Goal: Information Seeking & Learning: Understand process/instructions

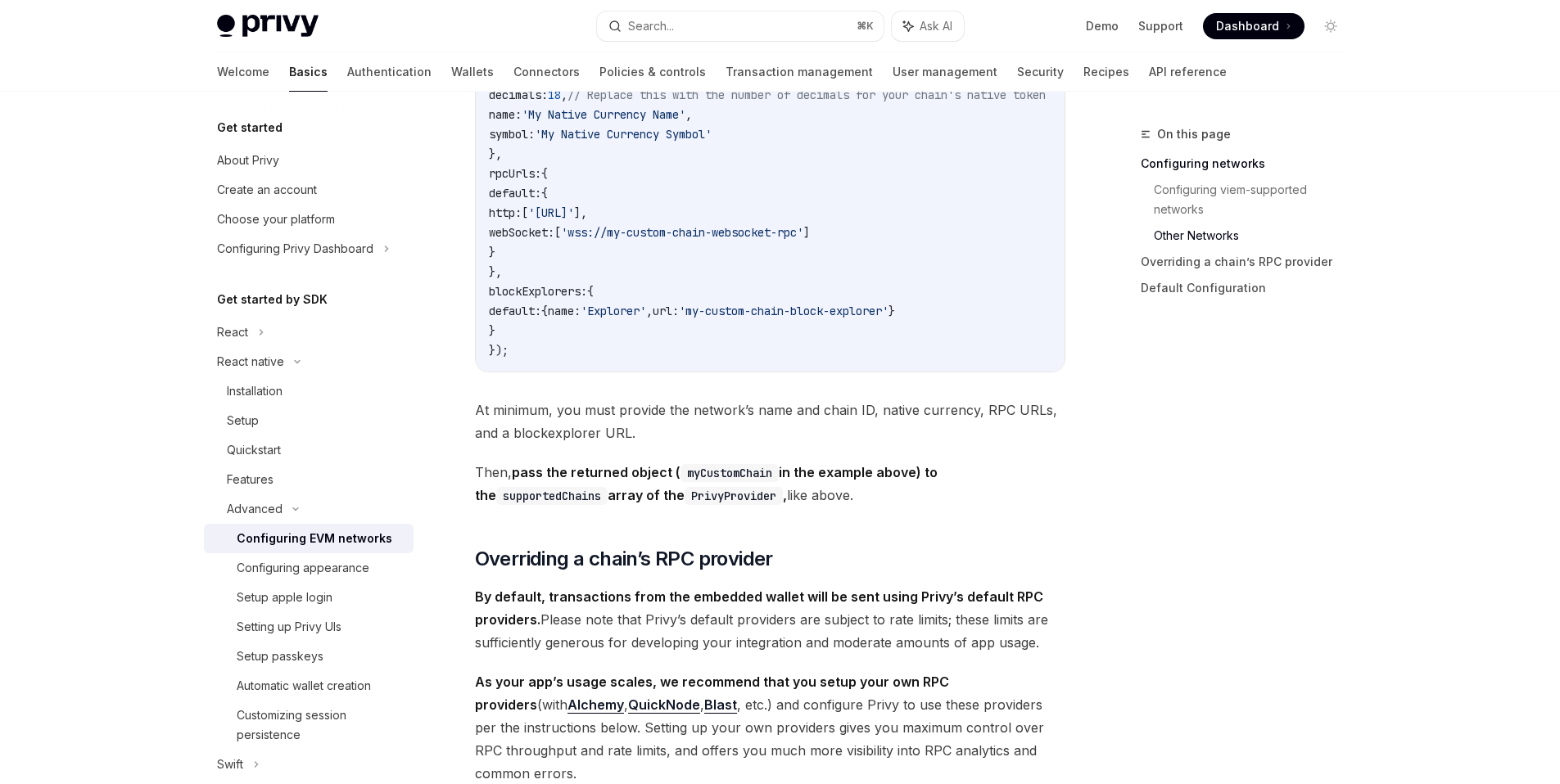
scroll to position [1372, 0]
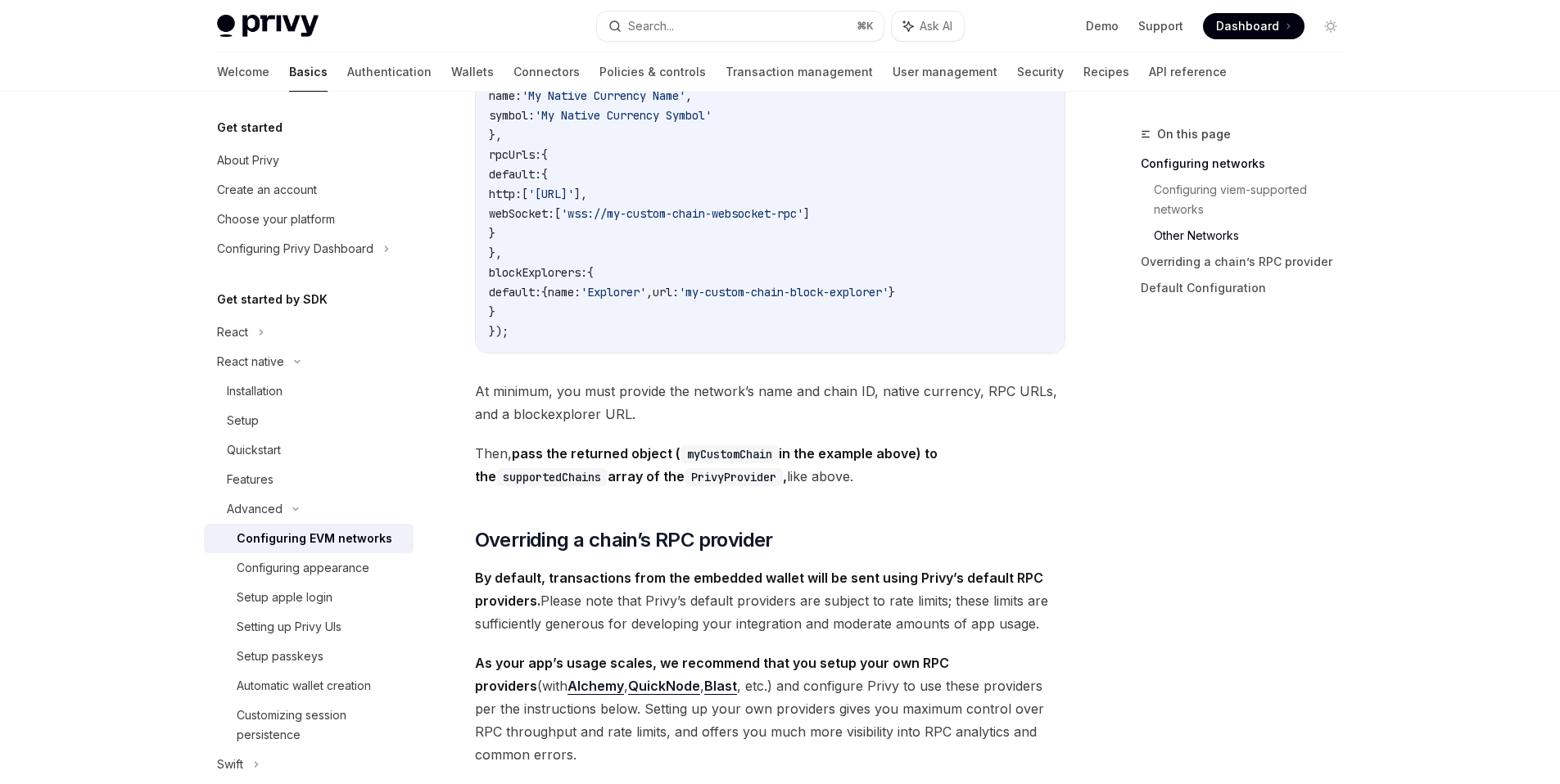
click at [734, 258] on code "import { defineChain } from 'viem' ; export const myCustomChain = defineChain (…" at bounding box center [786, 135] width 596 height 412
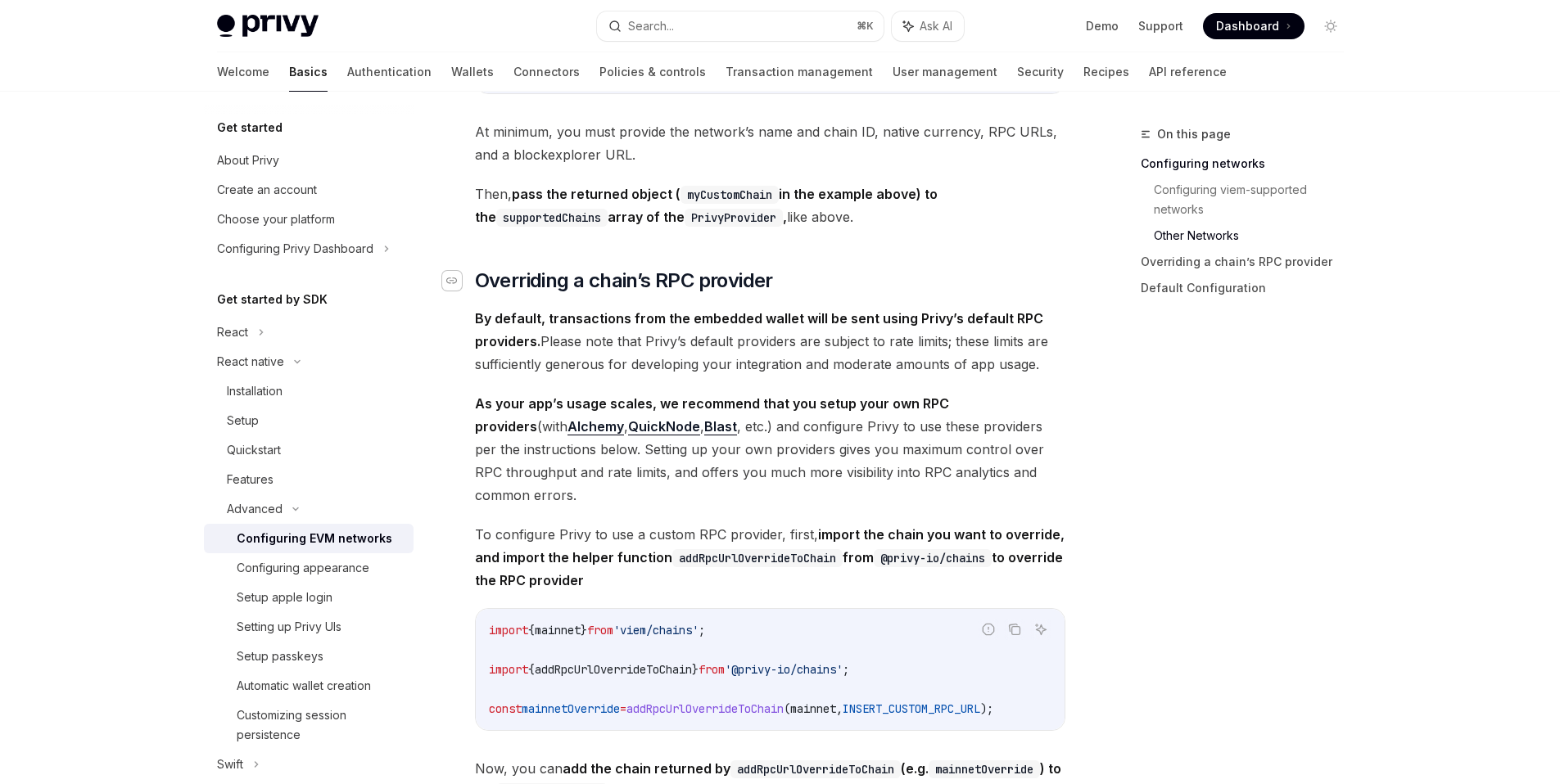
click at [457, 285] on icon "Navigate to header" at bounding box center [452, 280] width 12 height 10
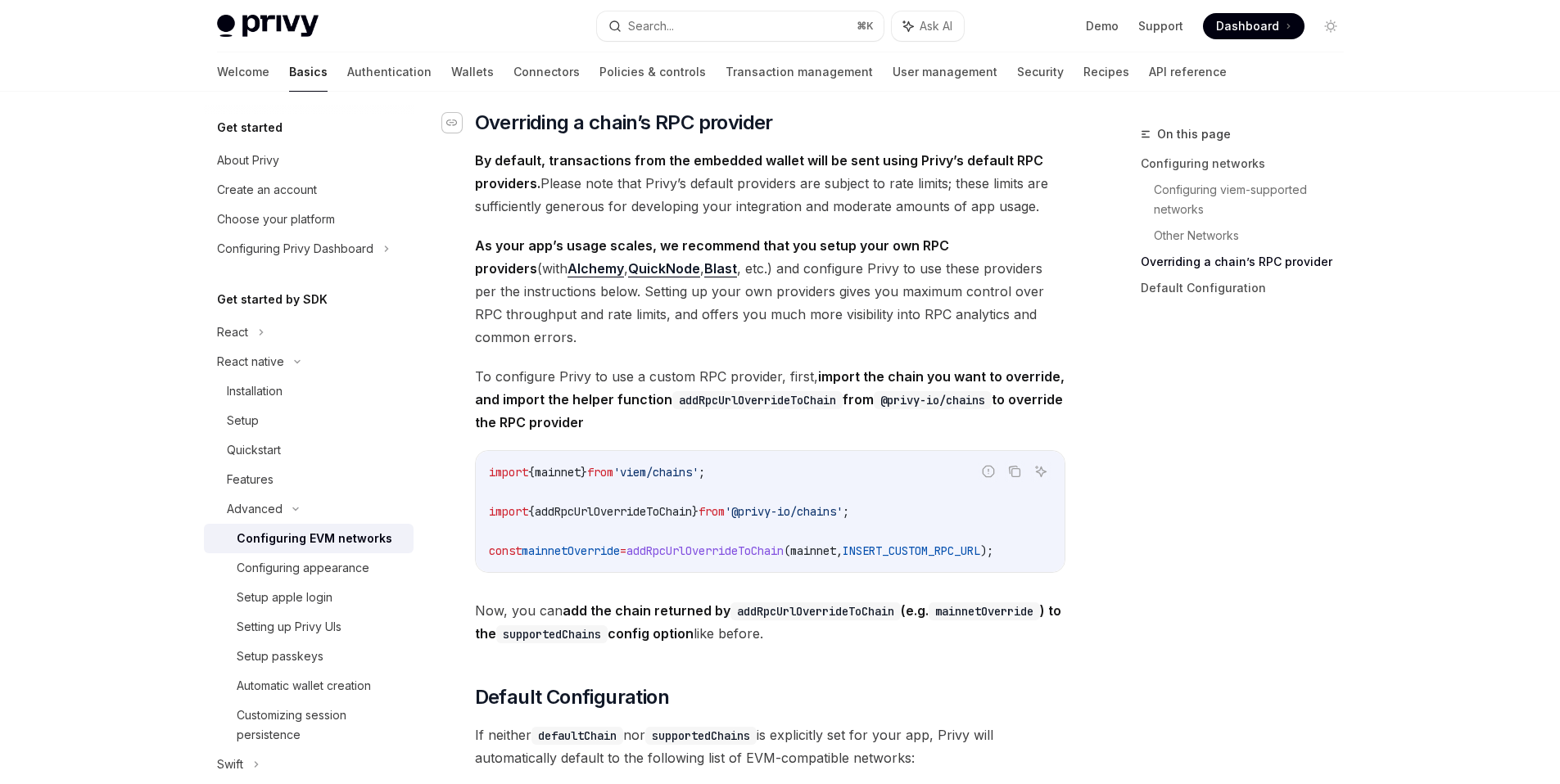
scroll to position [1794, 0]
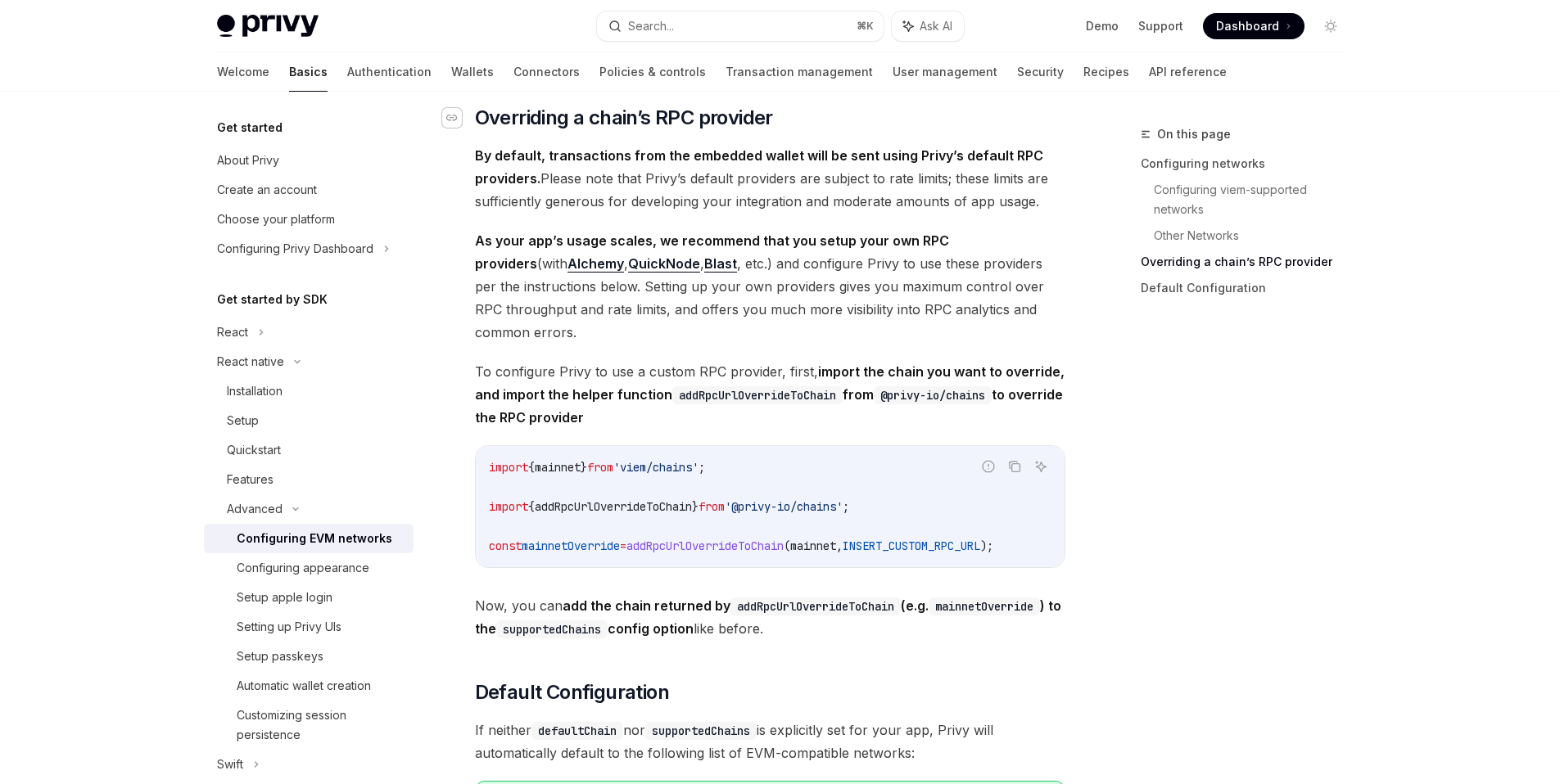
click at [460, 128] on div "Navigate to header" at bounding box center [452, 118] width 20 height 20
click at [543, 197] on span "By default, transactions from the embedded wallet will be sent using Privy’s de…" at bounding box center [770, 177] width 590 height 68
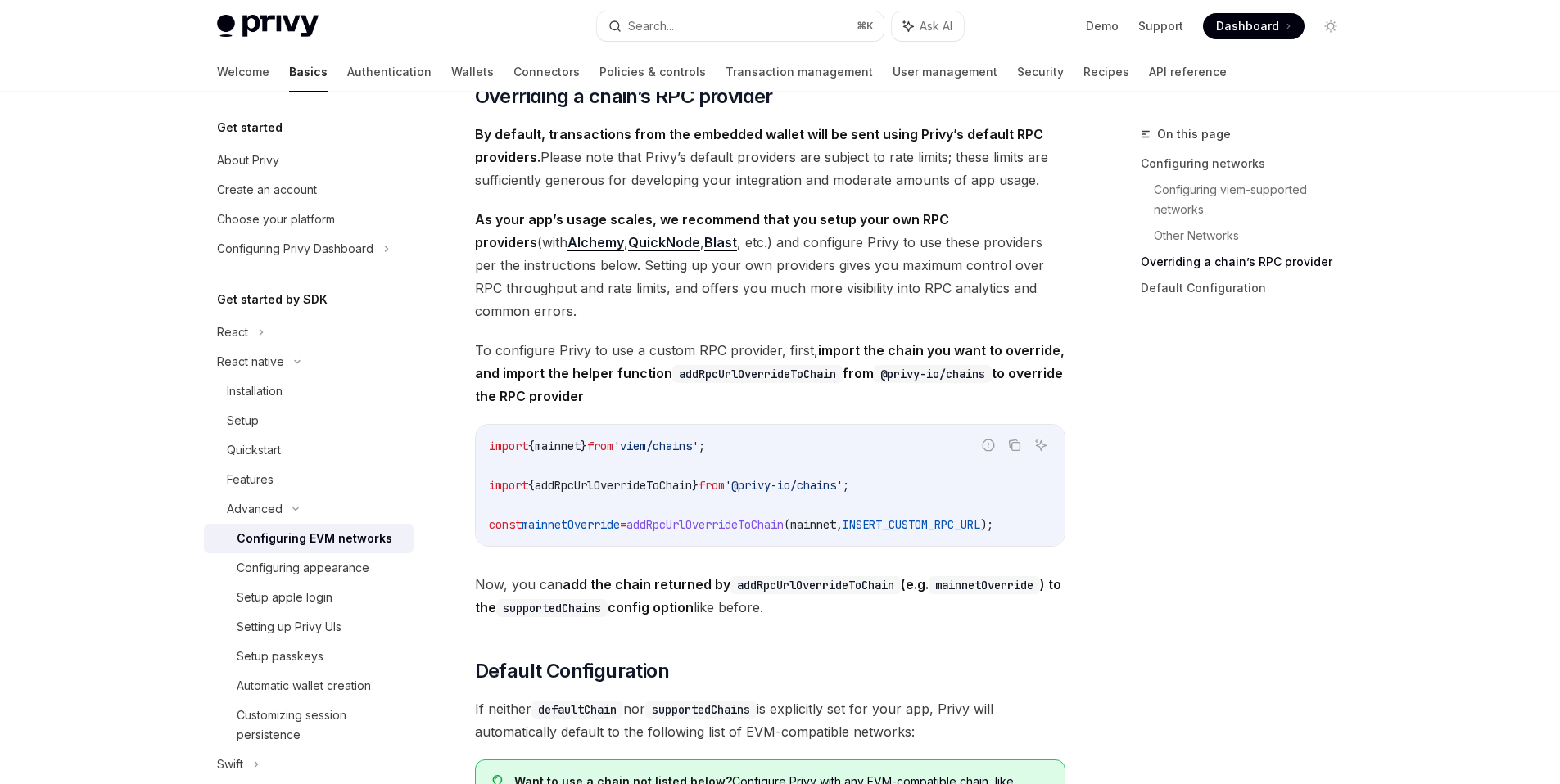
scroll to position [1833, 0]
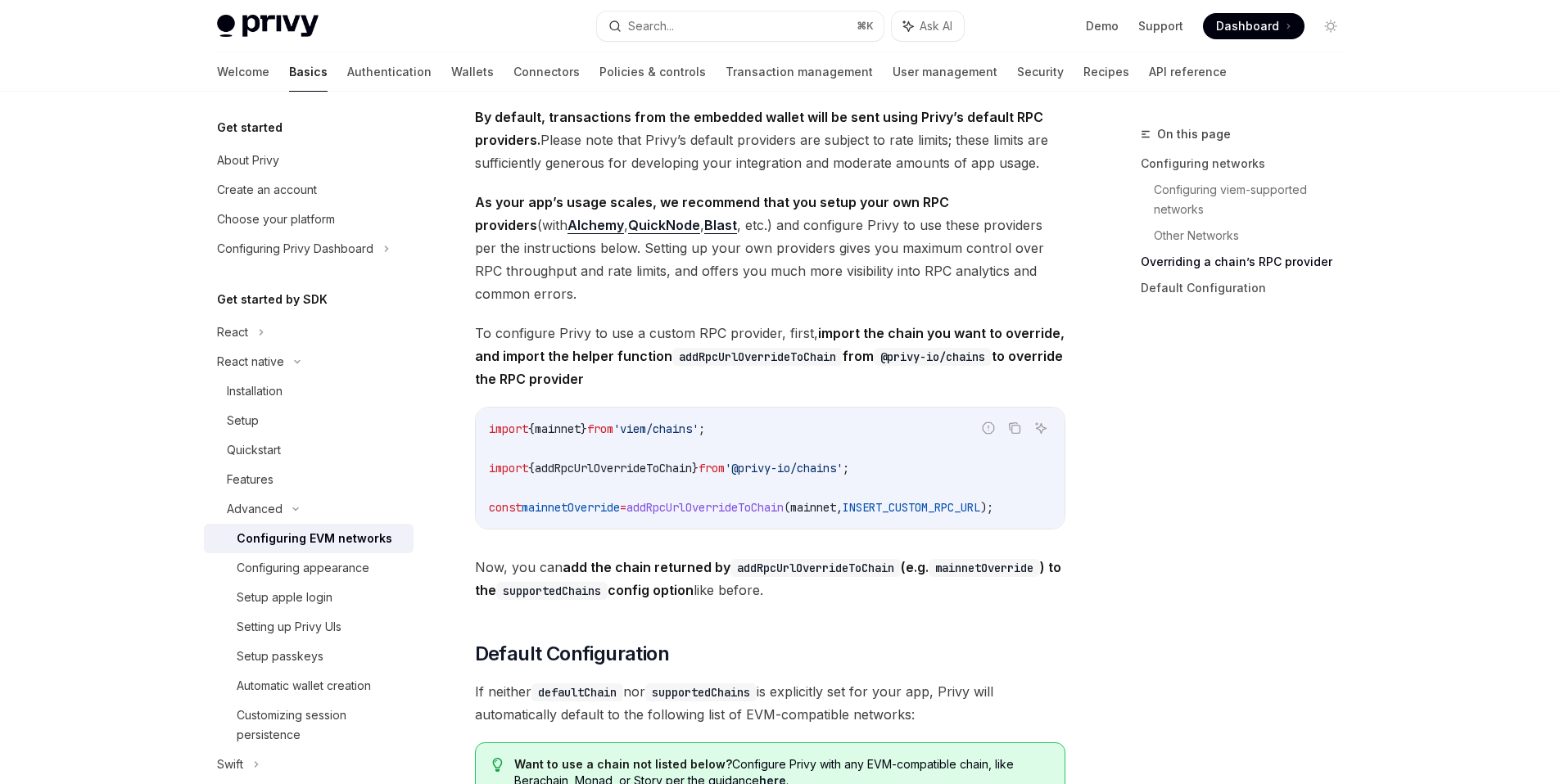
click at [721, 154] on span "By default, transactions from the embedded wallet will be sent using Privy’s de…" at bounding box center [770, 140] width 590 height 68
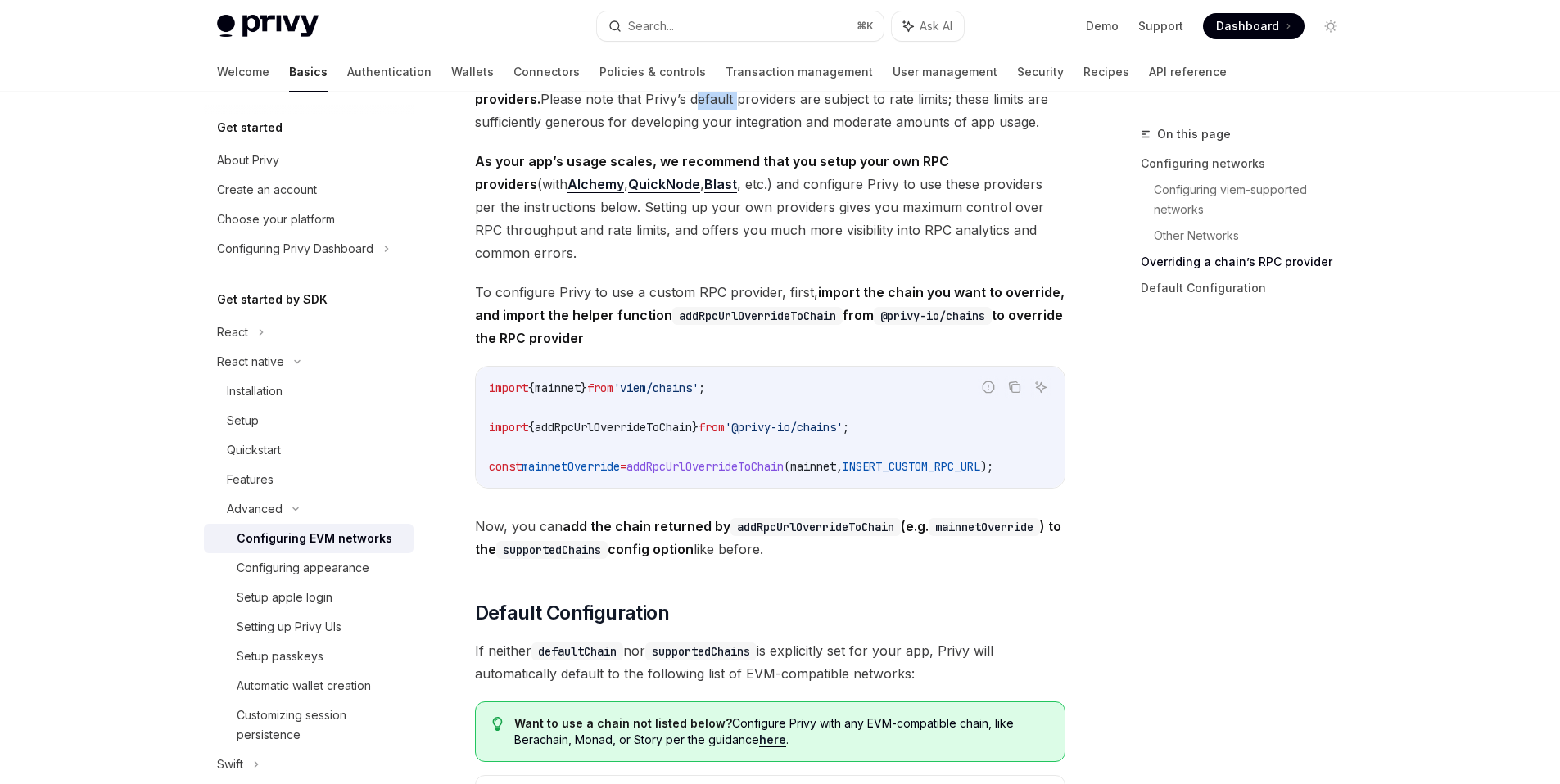
scroll to position [1930, 0]
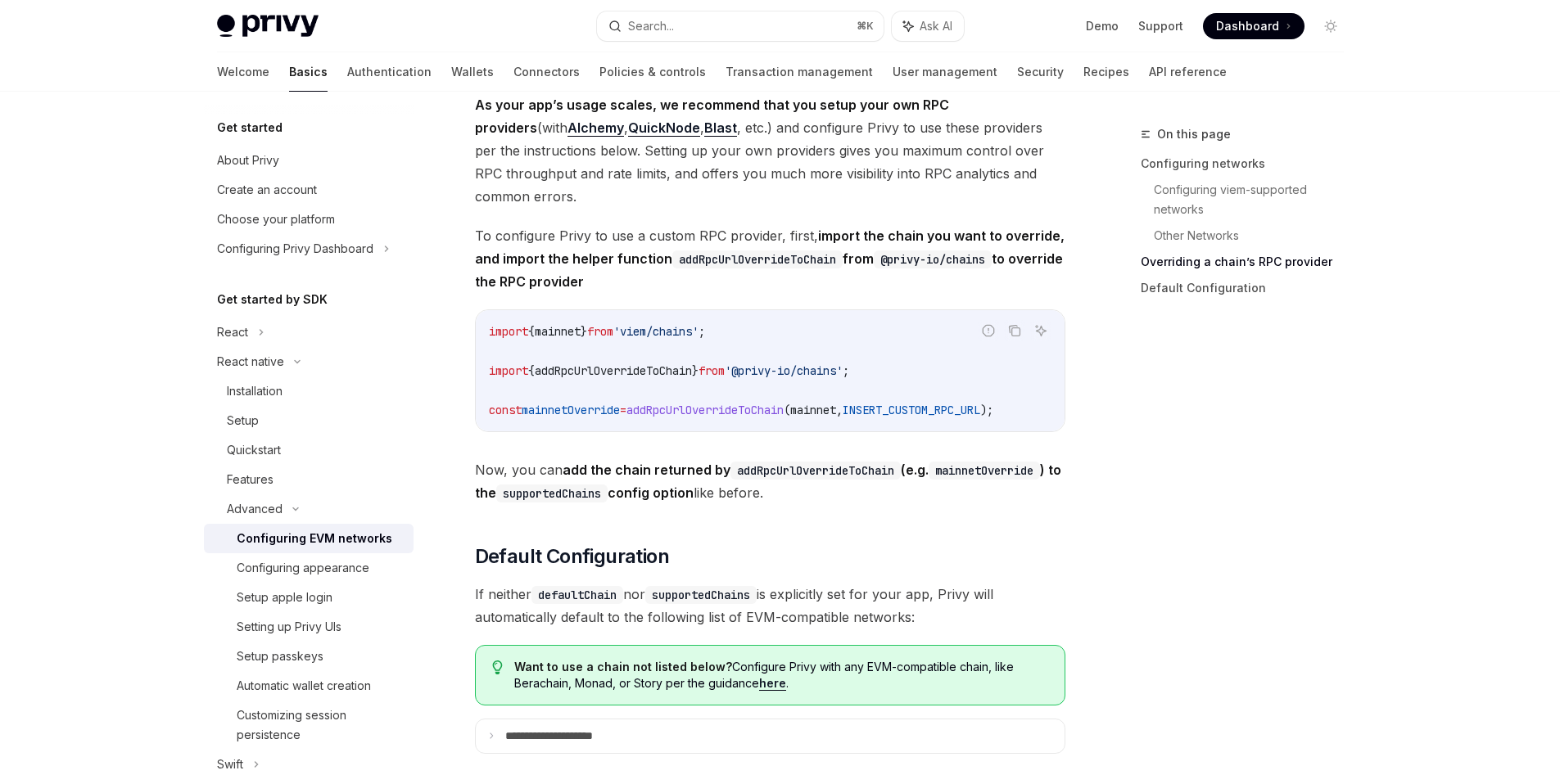
click at [656, 178] on span "As your app’s usage scales, we recommend that you setup your own RPC providers …" at bounding box center [770, 151] width 590 height 115
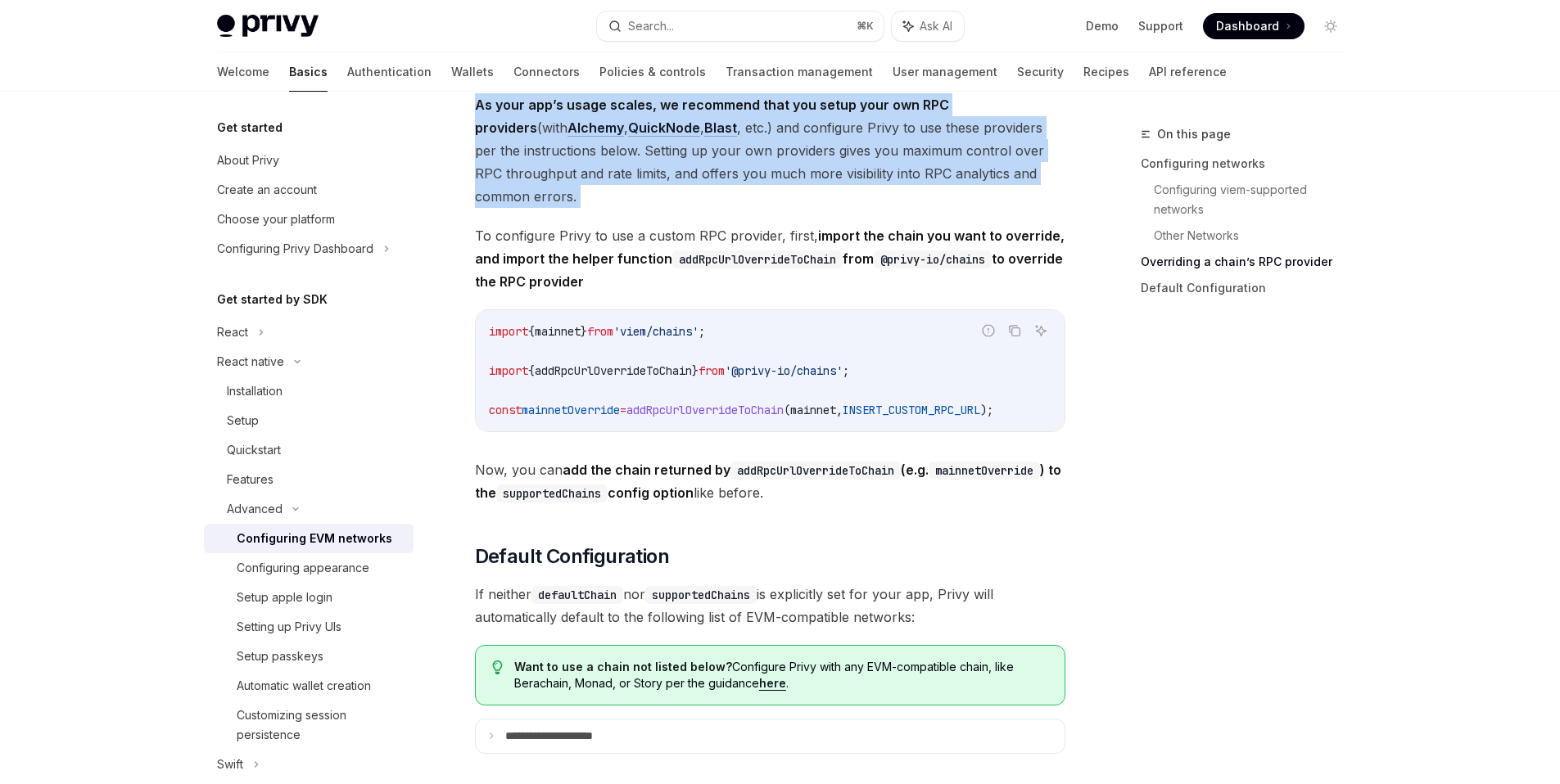
click at [656, 178] on span "As your app’s usage scales, we recommend that you setup your own RPC providers …" at bounding box center [770, 151] width 590 height 115
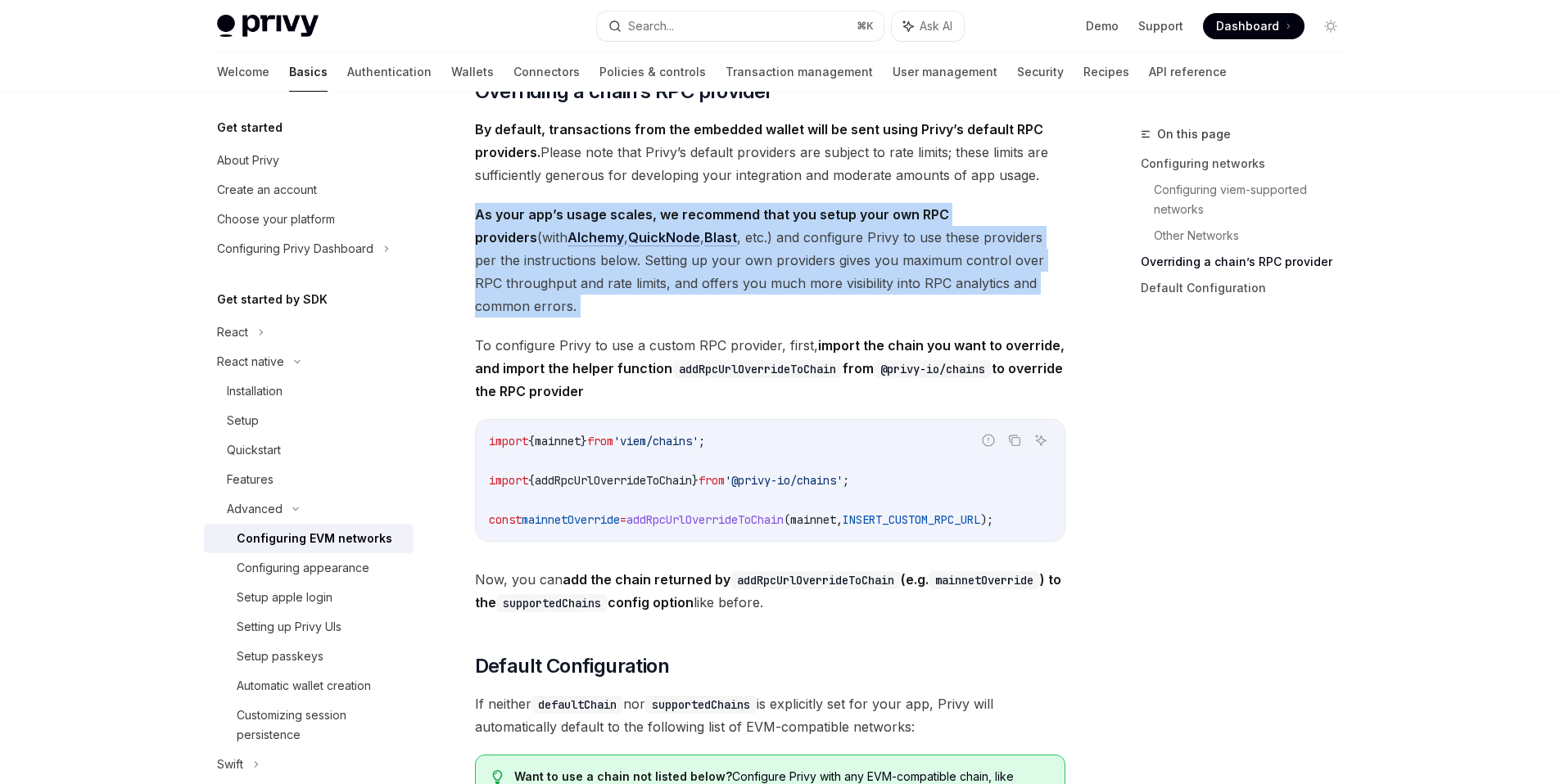
scroll to position [1819, 0]
click at [462, 106] on link "​" at bounding box center [458, 92] width 33 height 26
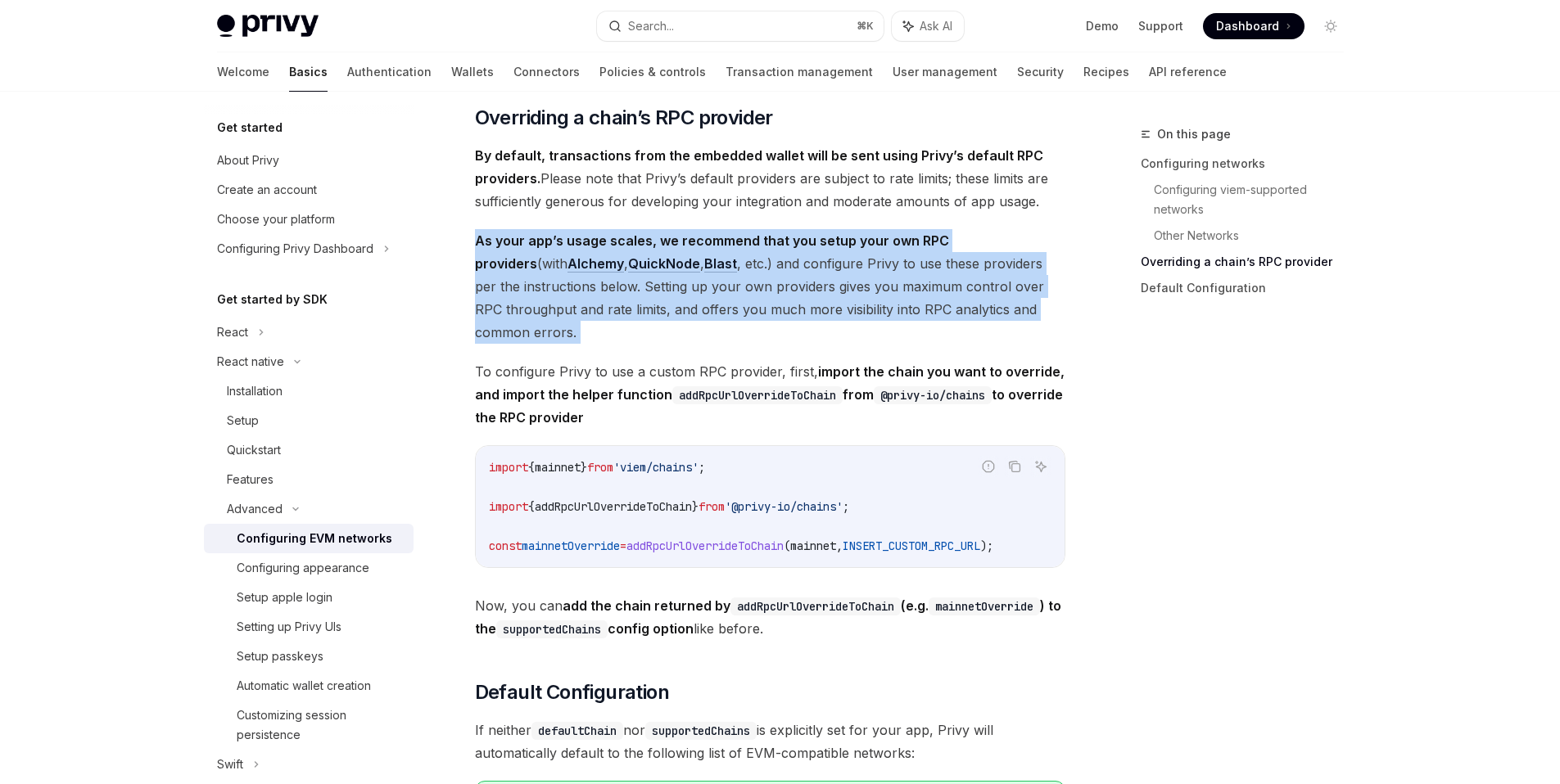
click at [461, 131] on link "​" at bounding box center [458, 118] width 33 height 26
drag, startPoint x: 721, startPoint y: 154, endPoint x: 453, endPoint y: 140, distance: 268.4
click at [453, 123] on icon "Navigate to header" at bounding box center [452, 118] width 12 height 10
click at [671, 315] on span "As your app’s usage scales, we recommend that you setup your own RPC providers …" at bounding box center [770, 286] width 590 height 115
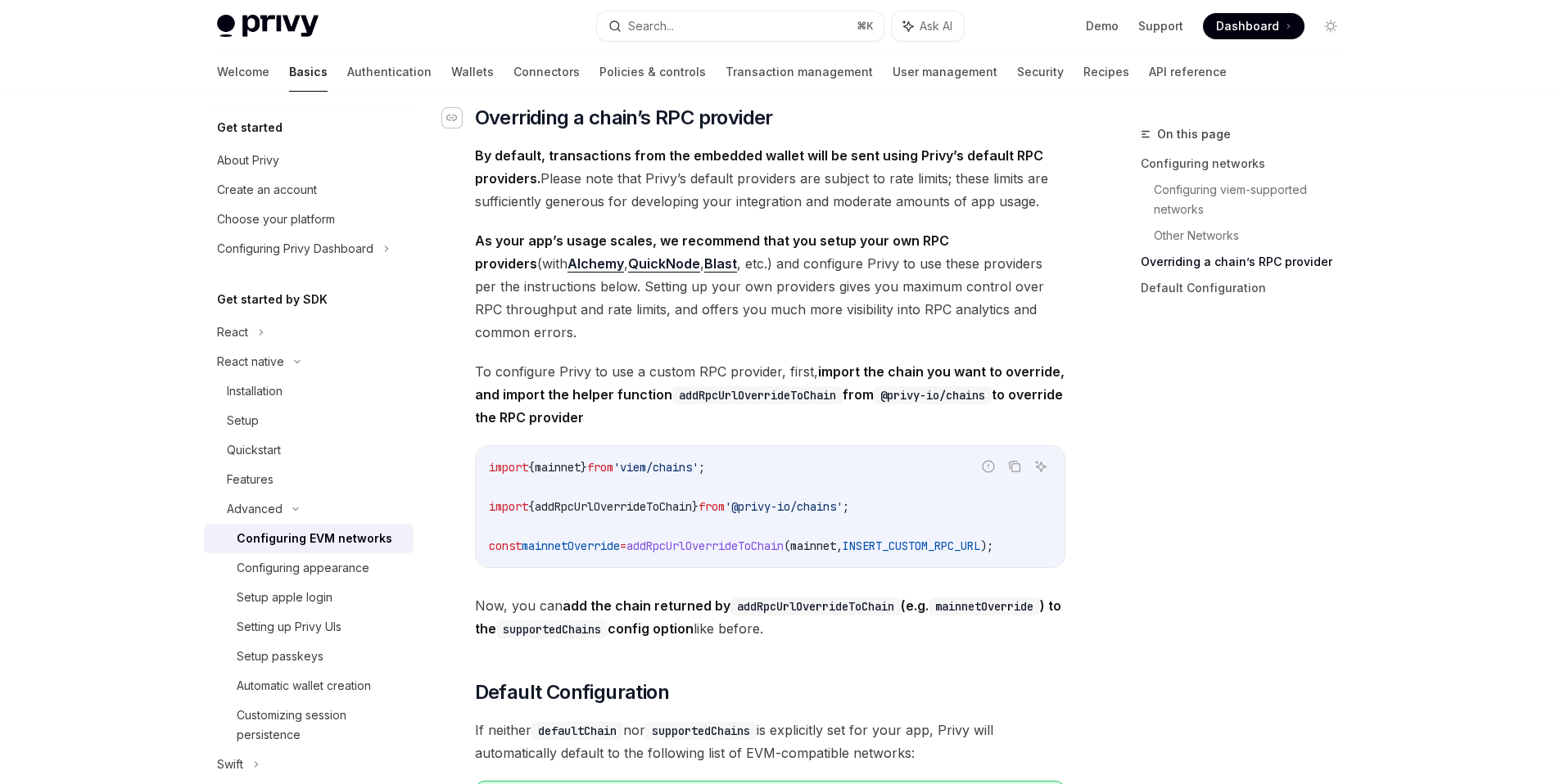
click at [697, 295] on span "As your app’s usage scales, we recommend that you setup your own RPC providers …" at bounding box center [770, 286] width 590 height 115
click at [700, 304] on span "As your app’s usage scales, we recommend that you setup your own RPC providers …" at bounding box center [770, 286] width 590 height 115
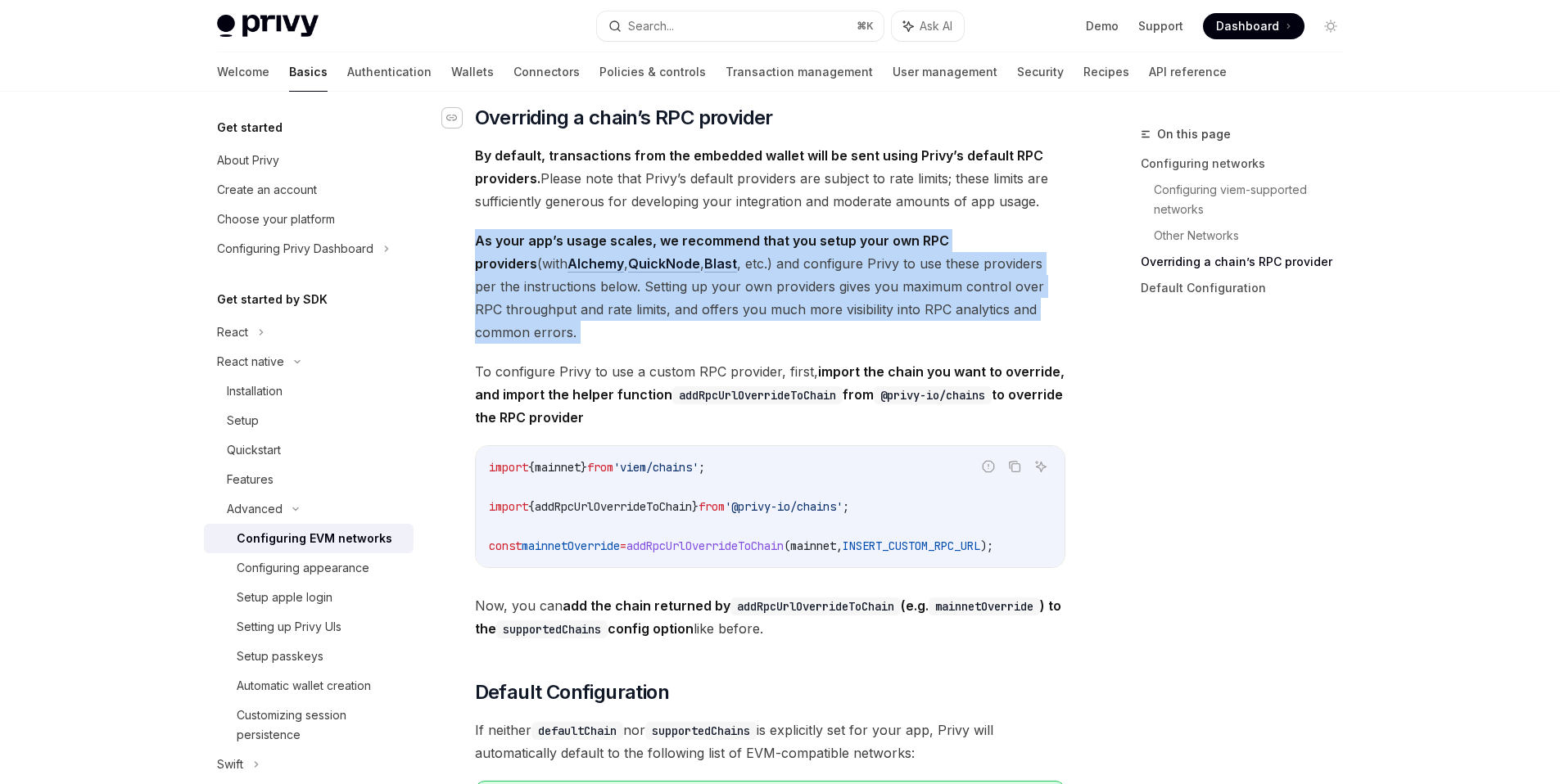
click at [700, 304] on span "As your app’s usage scales, we recommend that you setup your own RPC providers …" at bounding box center [770, 286] width 590 height 115
click at [881, 264] on strong "As your app’s usage scales, we recommend that you setup your own RPC providers" at bounding box center [712, 252] width 474 height 40
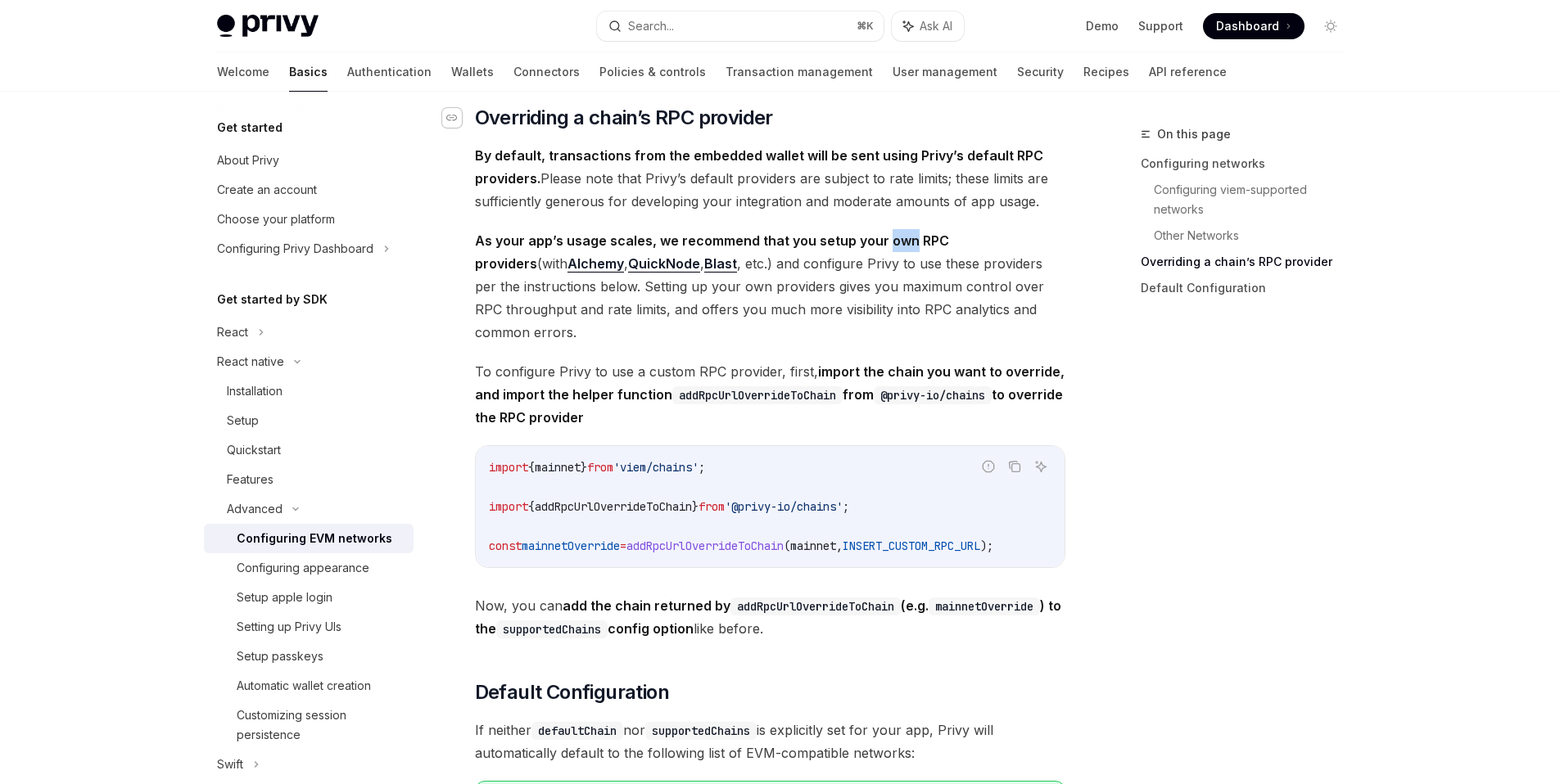
click at [881, 264] on strong "As your app’s usage scales, we recommend that you setup your own RPC providers" at bounding box center [712, 252] width 474 height 40
click at [704, 273] on link "Blast" at bounding box center [720, 264] width 33 height 17
click at [740, 284] on span "As your app’s usage scales, we recommend that you setup your own RPC providers …" at bounding box center [770, 286] width 590 height 115
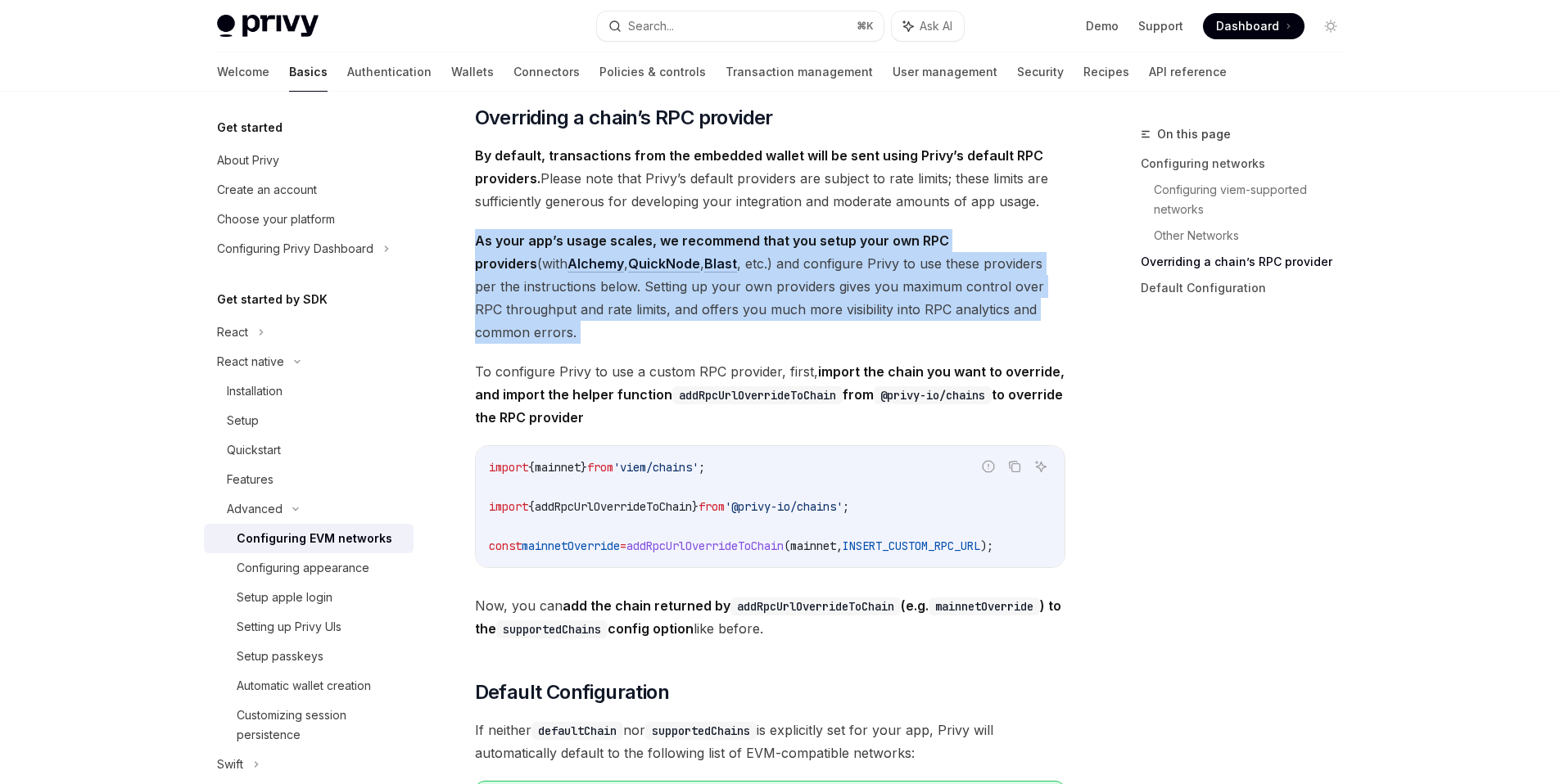
click at [740, 284] on span "As your app’s usage scales, we recommend that you setup your own RPC providers …" at bounding box center [770, 286] width 590 height 115
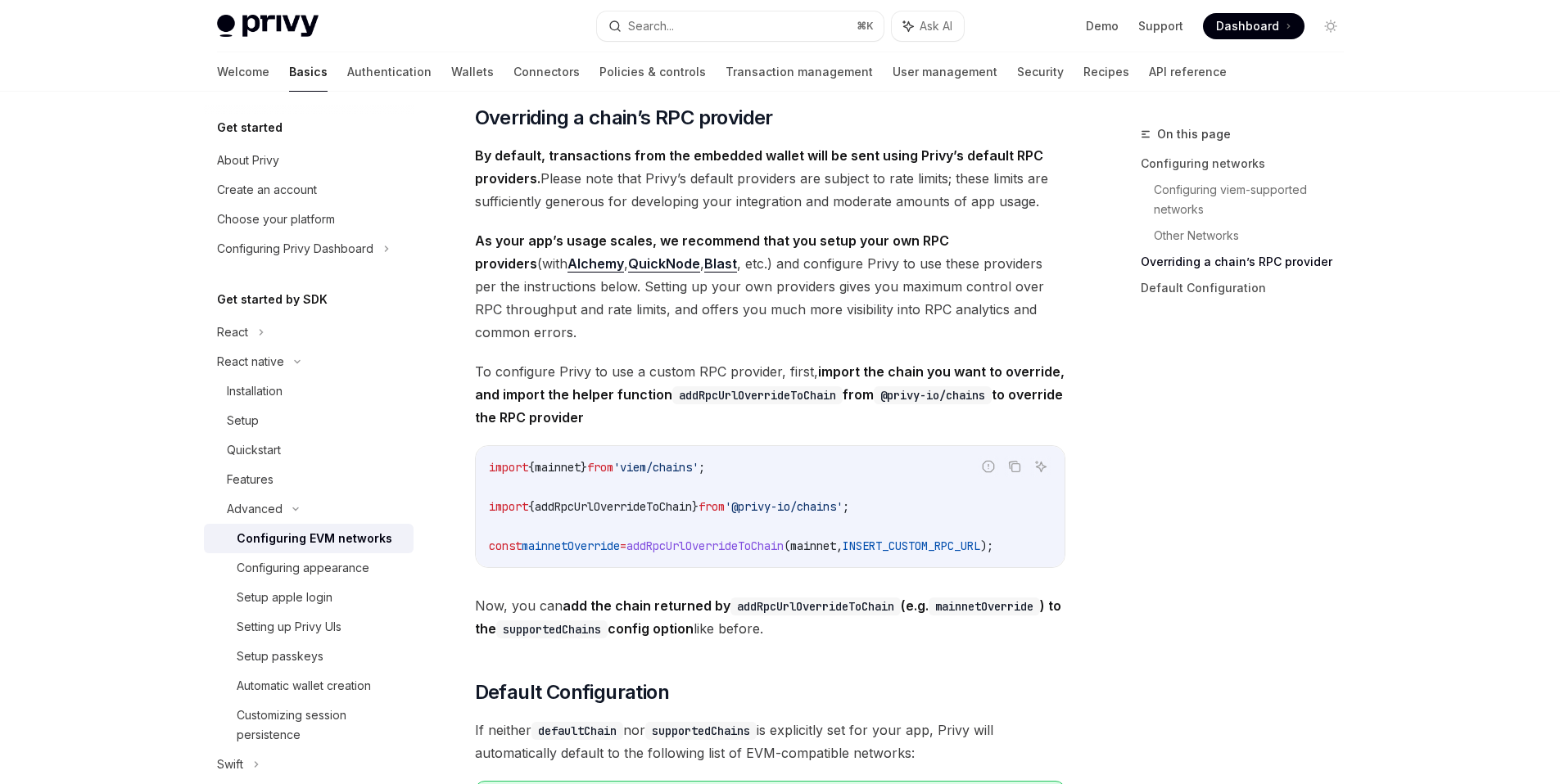
click at [739, 306] on span "As your app’s usage scales, we recommend that you setup your own RPC providers …" at bounding box center [770, 286] width 590 height 115
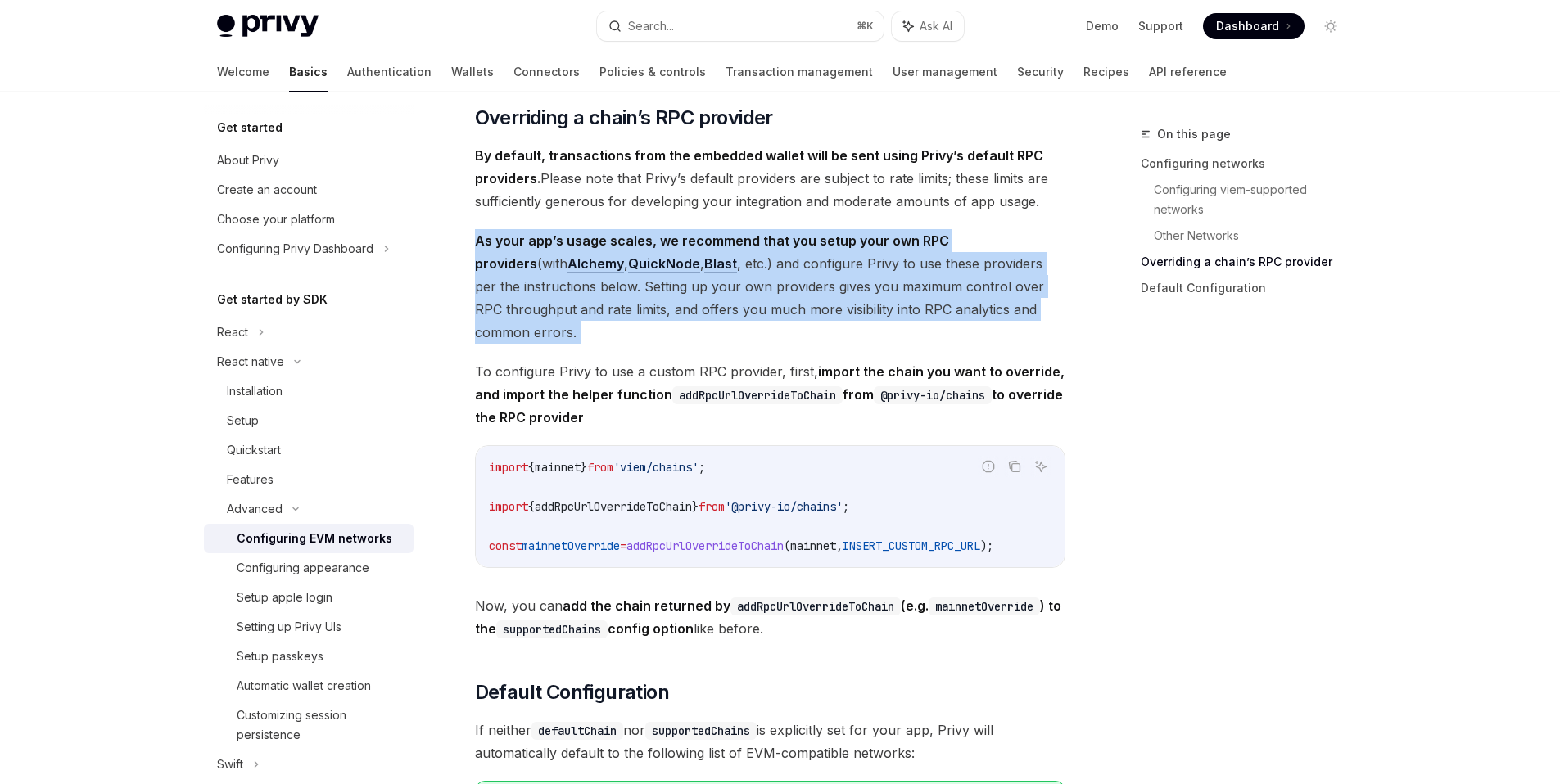
click at [739, 306] on span "As your app’s usage scales, we recommend that you setup your own RPC providers …" at bounding box center [770, 286] width 590 height 115
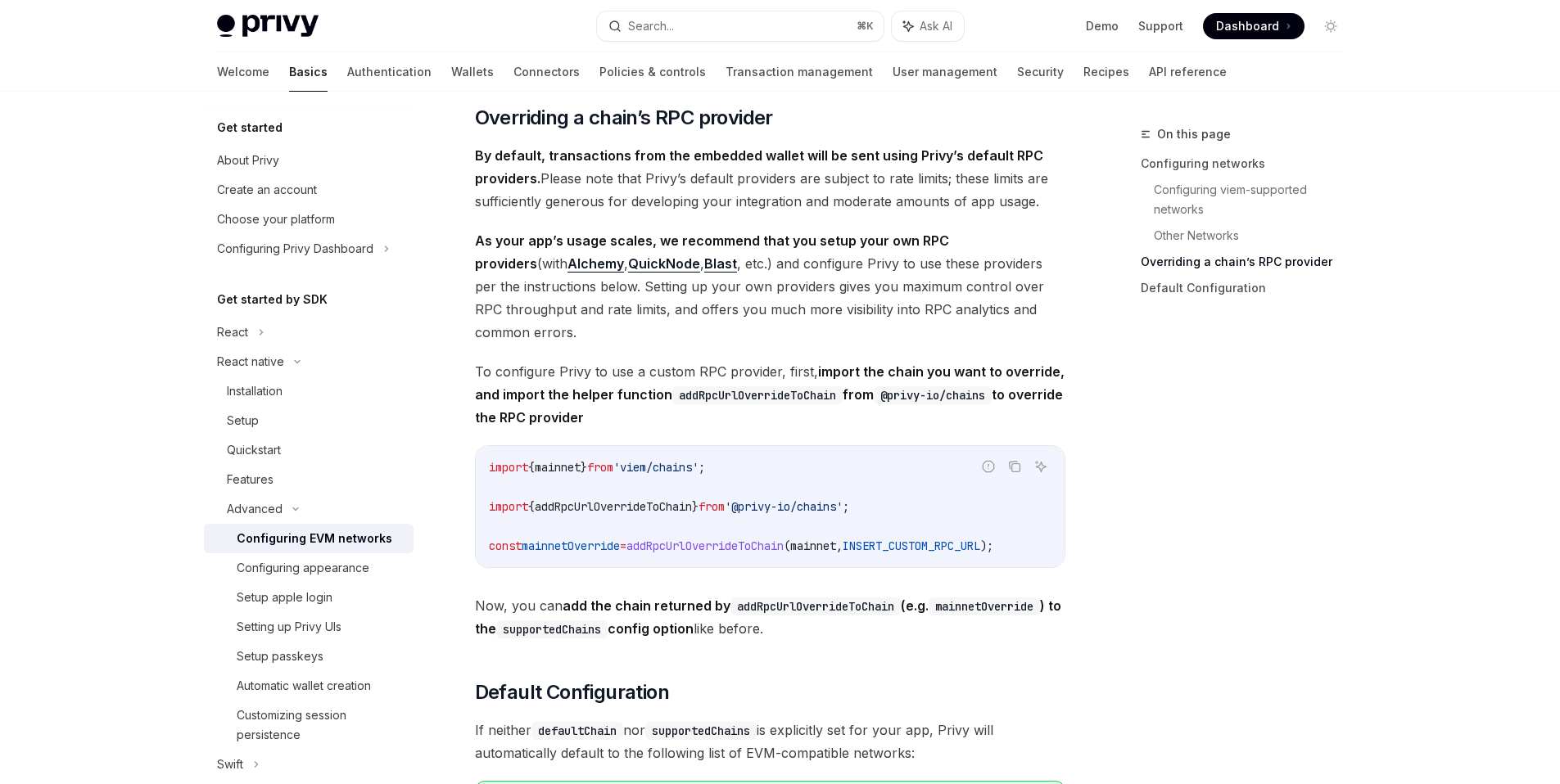
click at [865, 209] on span "By default, transactions from the embedded wallet will be sent using Privy’s de…" at bounding box center [770, 177] width 590 height 68
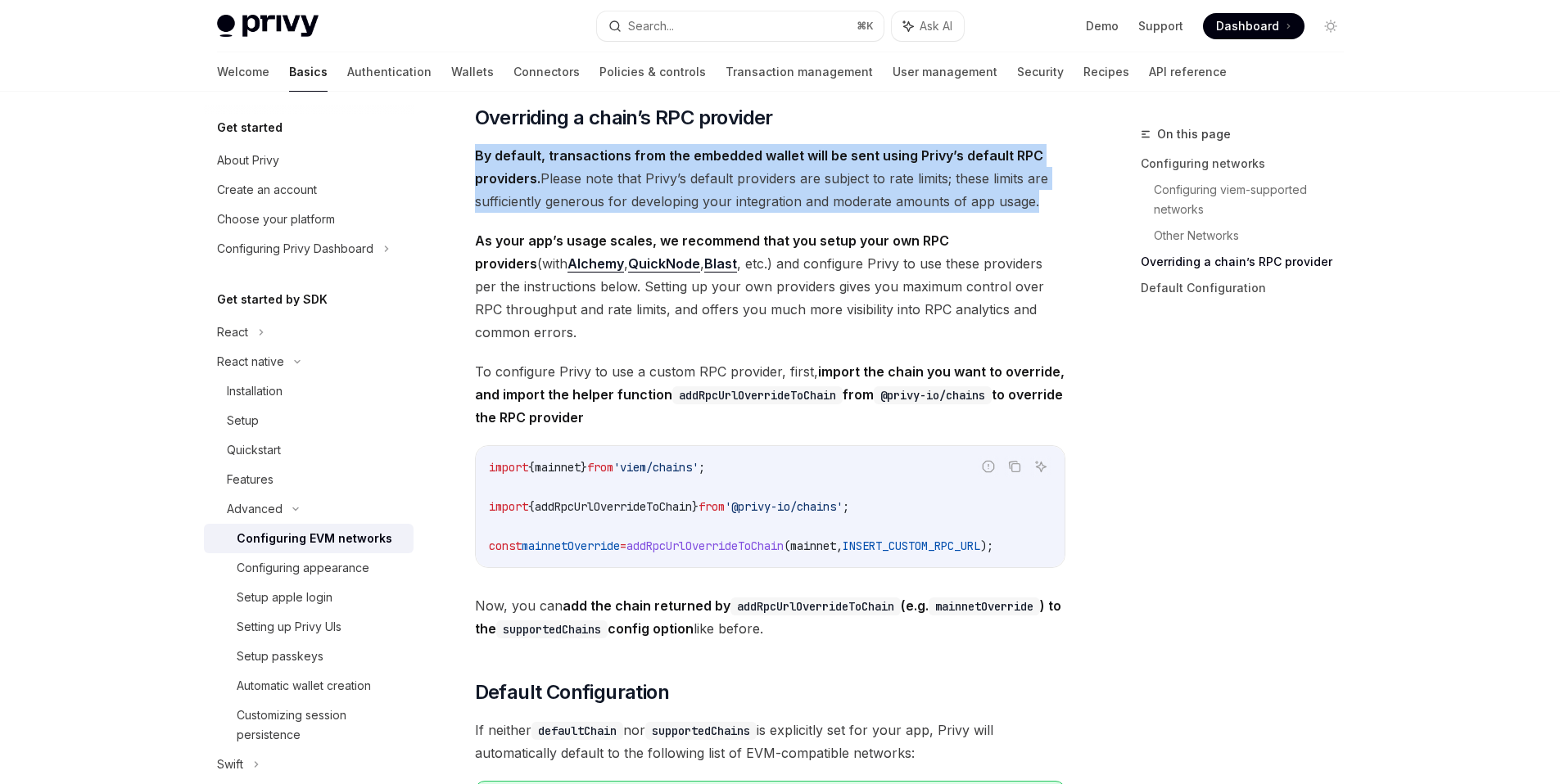
click at [865, 209] on span "By default, transactions from the embedded wallet will be sent using Privy’s de…" at bounding box center [770, 177] width 590 height 68
click at [711, 203] on span "By default, transactions from the embedded wallet will be sent using Privy’s de…" at bounding box center [770, 177] width 590 height 68
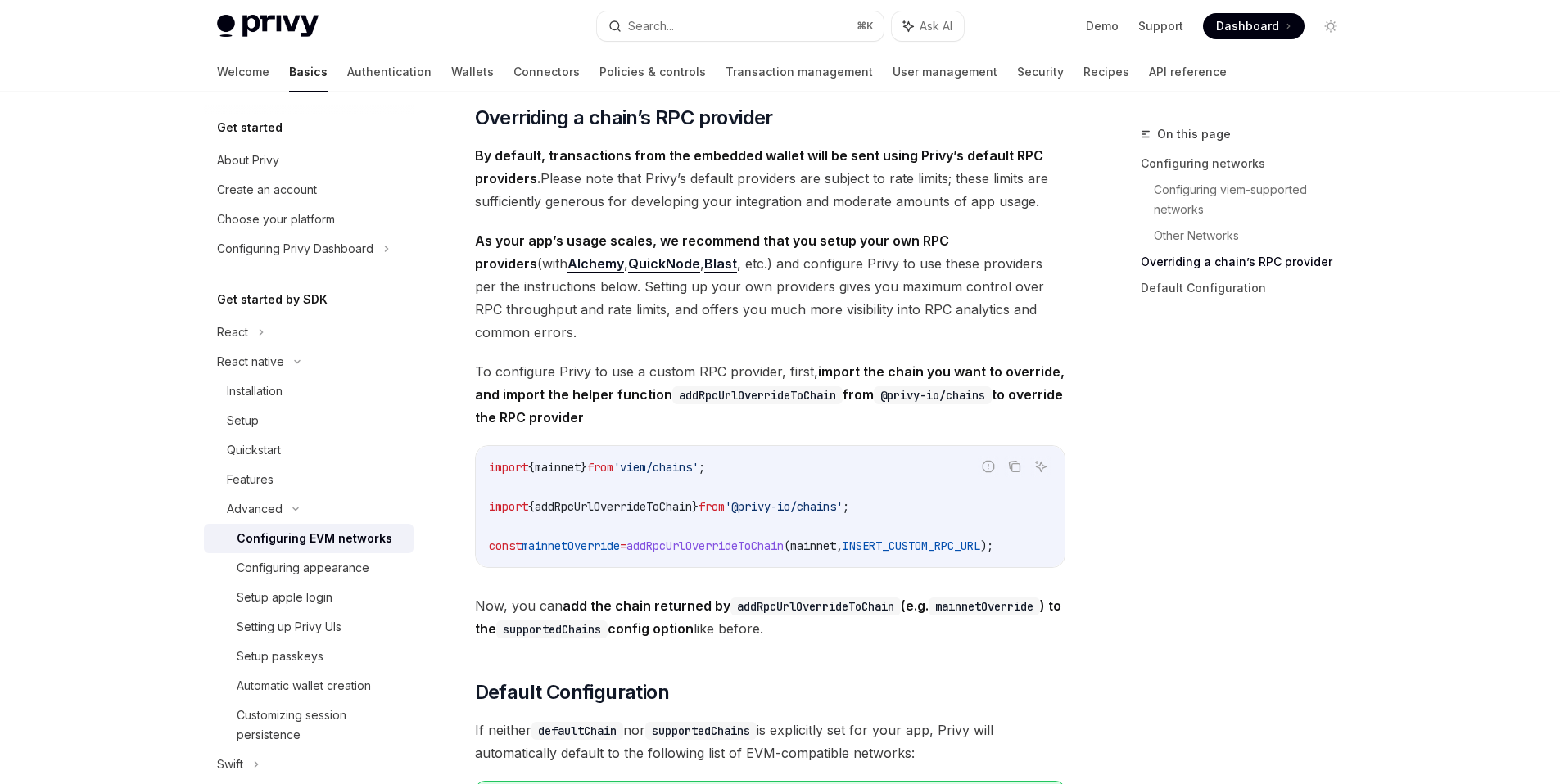
click at [872, 213] on span "By default, transactions from the embedded wallet will be sent using Privy’s de…" at bounding box center [770, 177] width 590 height 68
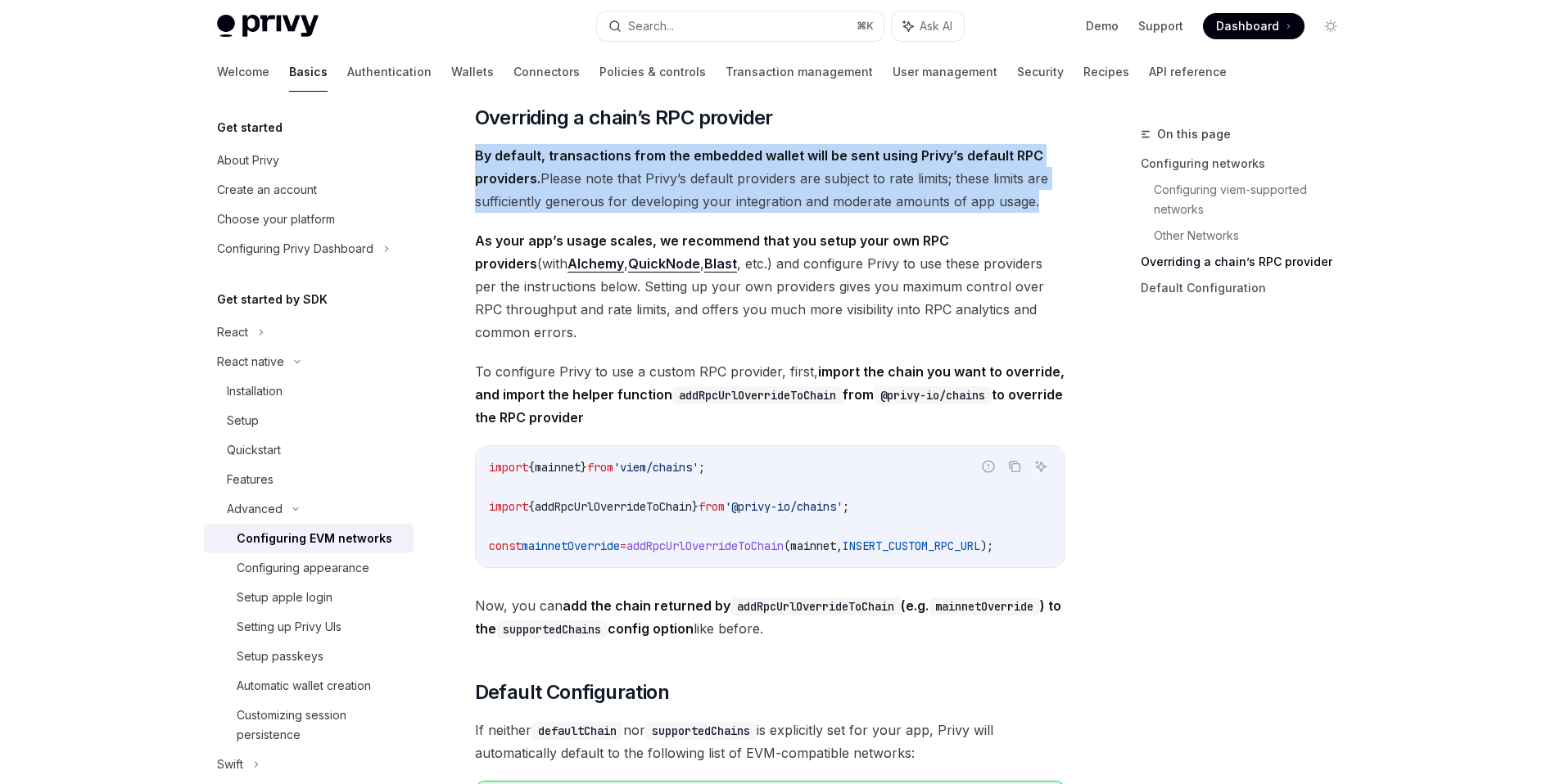
click at [872, 213] on span "By default, transactions from the embedded wallet will be sent using Privy’s de…" at bounding box center [770, 177] width 590 height 68
click at [773, 204] on span "By default, transactions from the embedded wallet will be sent using Privy’s de…" at bounding box center [770, 177] width 590 height 68
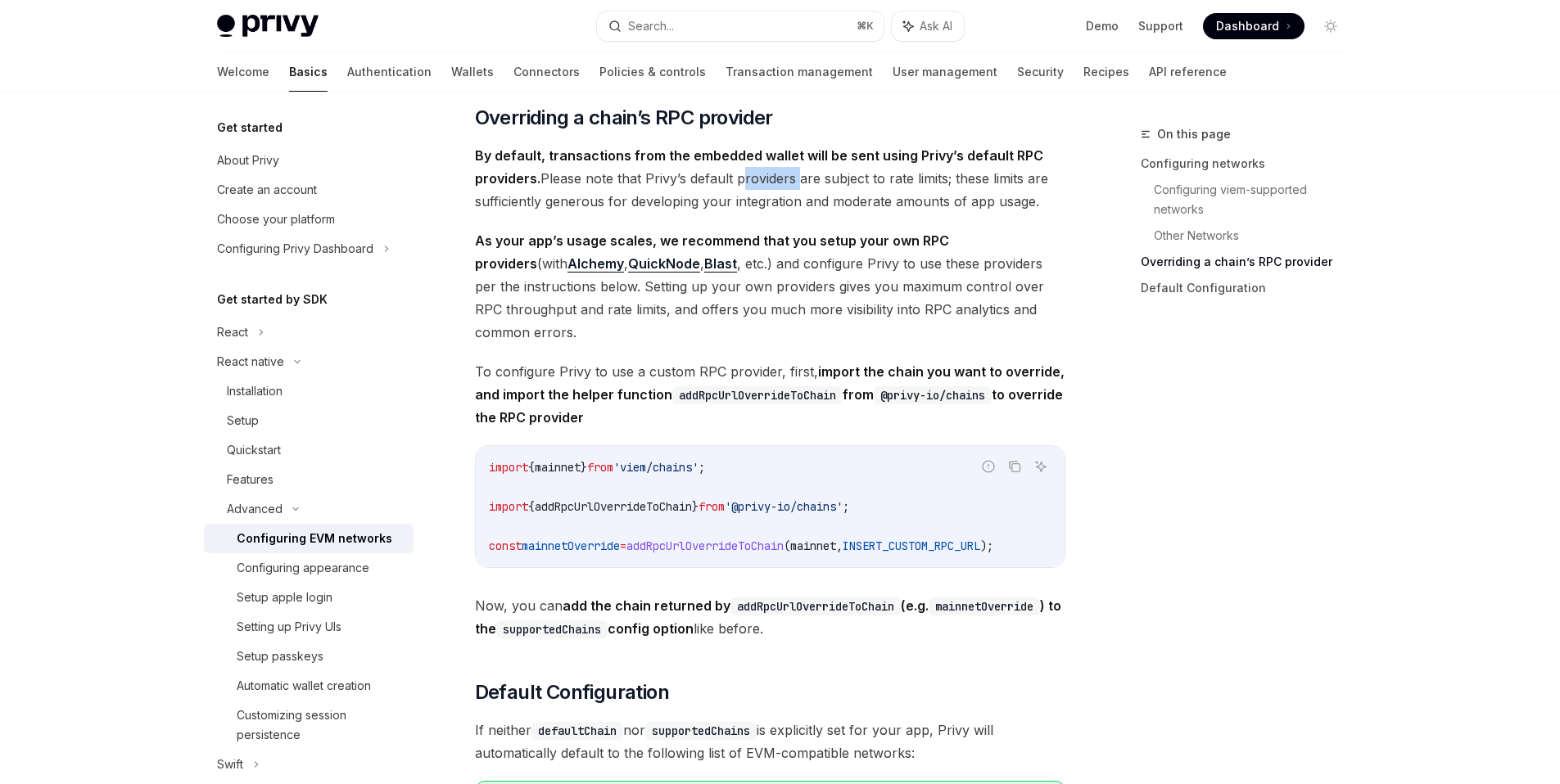
click at [773, 204] on span "By default, transactions from the embedded wallet will be sent using Privy’s de…" at bounding box center [770, 177] width 590 height 68
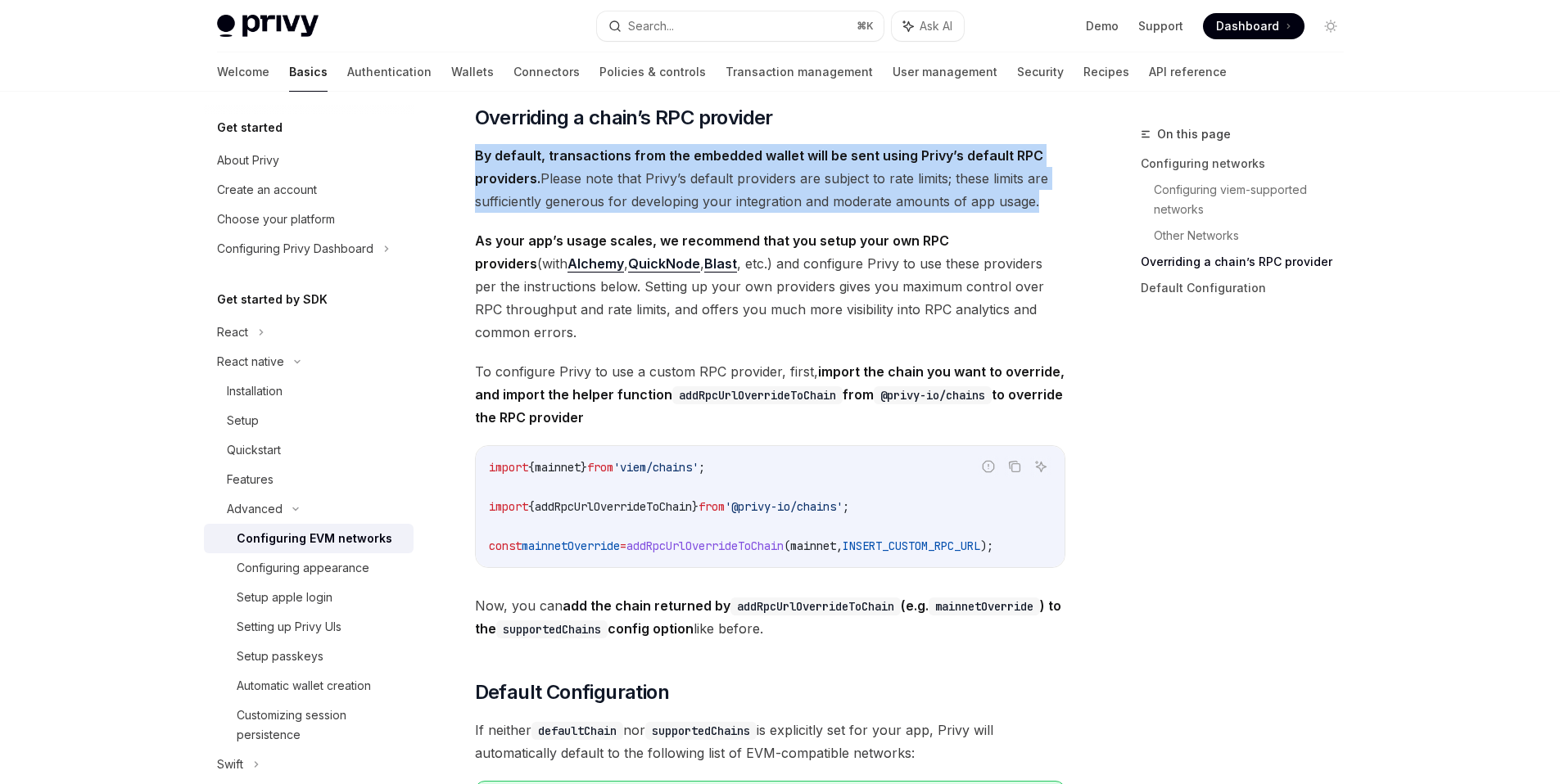
click at [773, 204] on span "By default, transactions from the embedded wallet will be sent using Privy’s de…" at bounding box center [770, 177] width 590 height 68
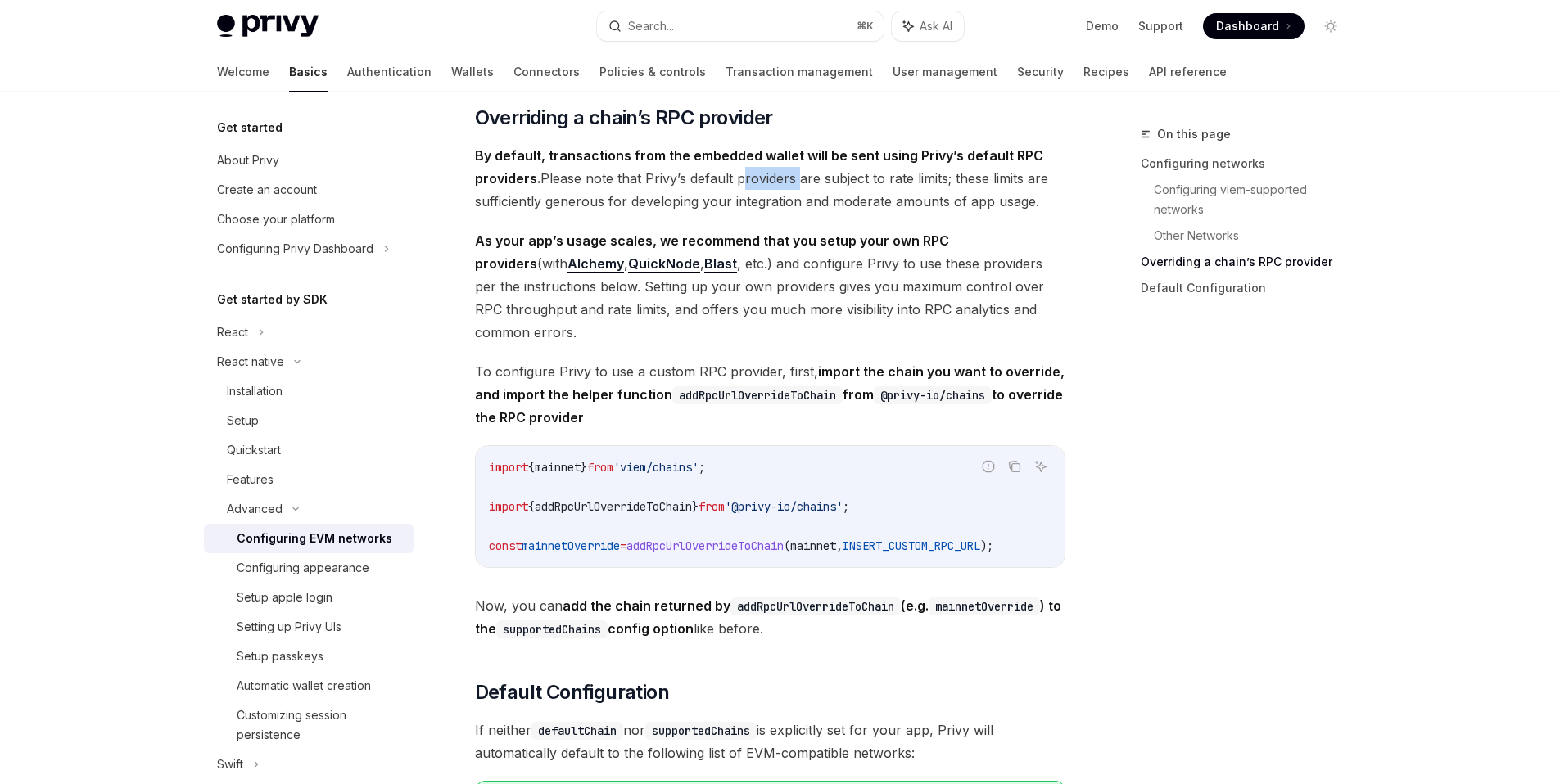
click at [773, 204] on span "By default, transactions from the embedded wallet will be sent using Privy’s de…" at bounding box center [770, 177] width 590 height 68
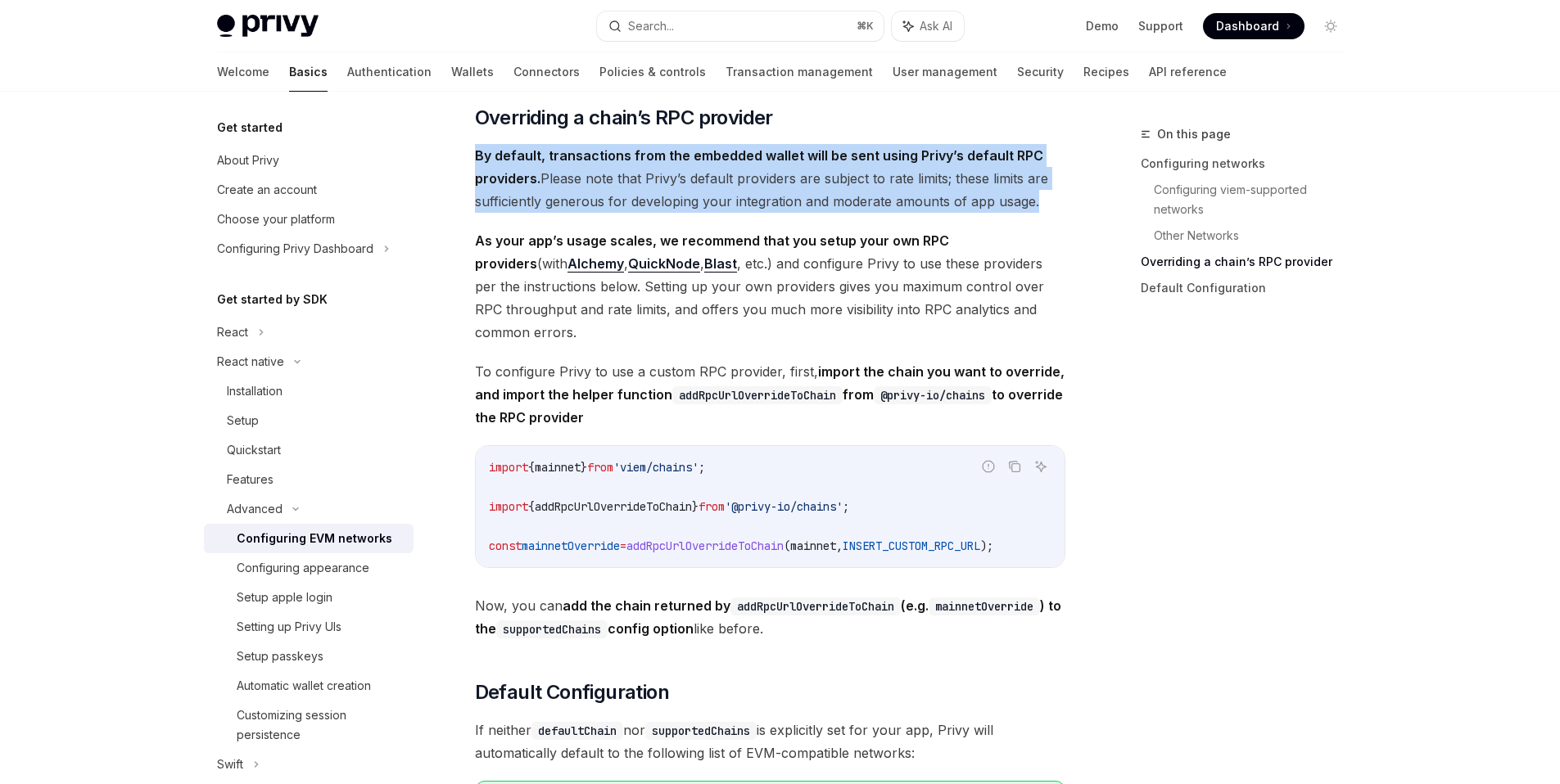
click at [773, 204] on span "By default, transactions from the embedded wallet will be sent using Privy’s de…" at bounding box center [770, 177] width 590 height 68
click at [770, 206] on span "By default, transactions from the embedded wallet will be sent using Privy’s de…" at bounding box center [770, 177] width 590 height 68
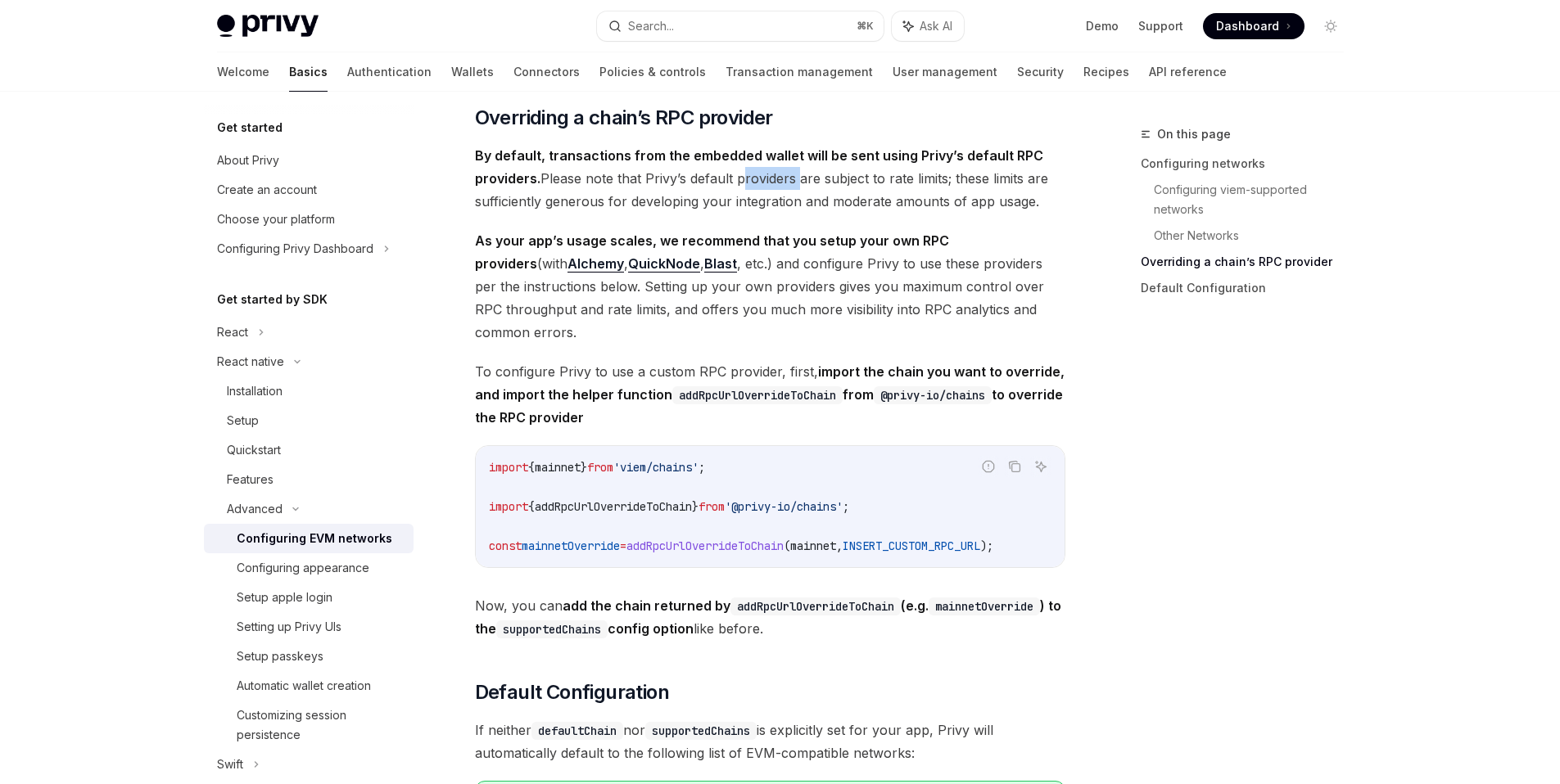
click at [770, 206] on span "By default, transactions from the embedded wallet will be sent using Privy’s de…" at bounding box center [770, 177] width 590 height 68
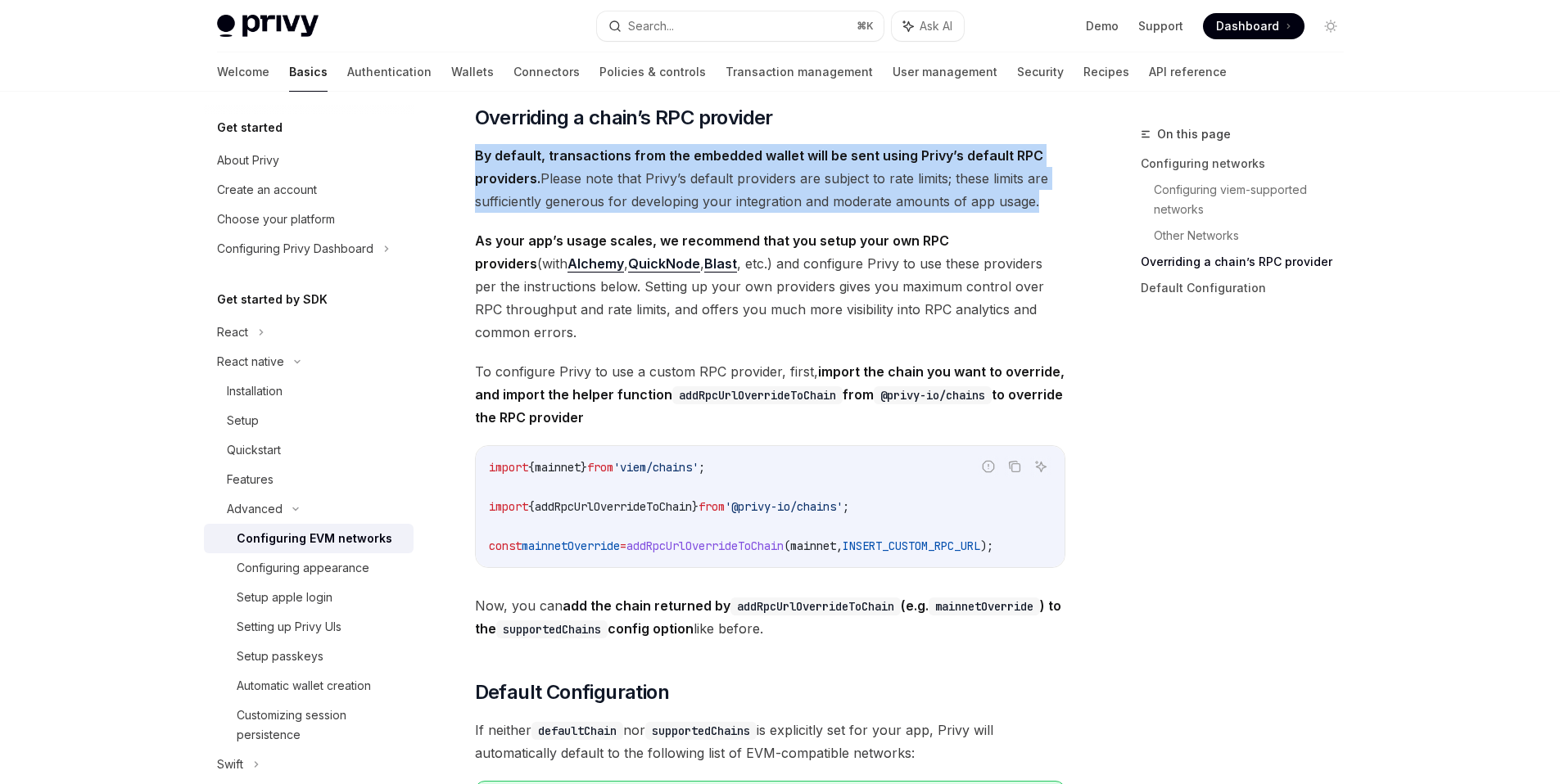
click at [770, 206] on span "By default, transactions from the embedded wallet will be sent using Privy’s de…" at bounding box center [770, 177] width 590 height 68
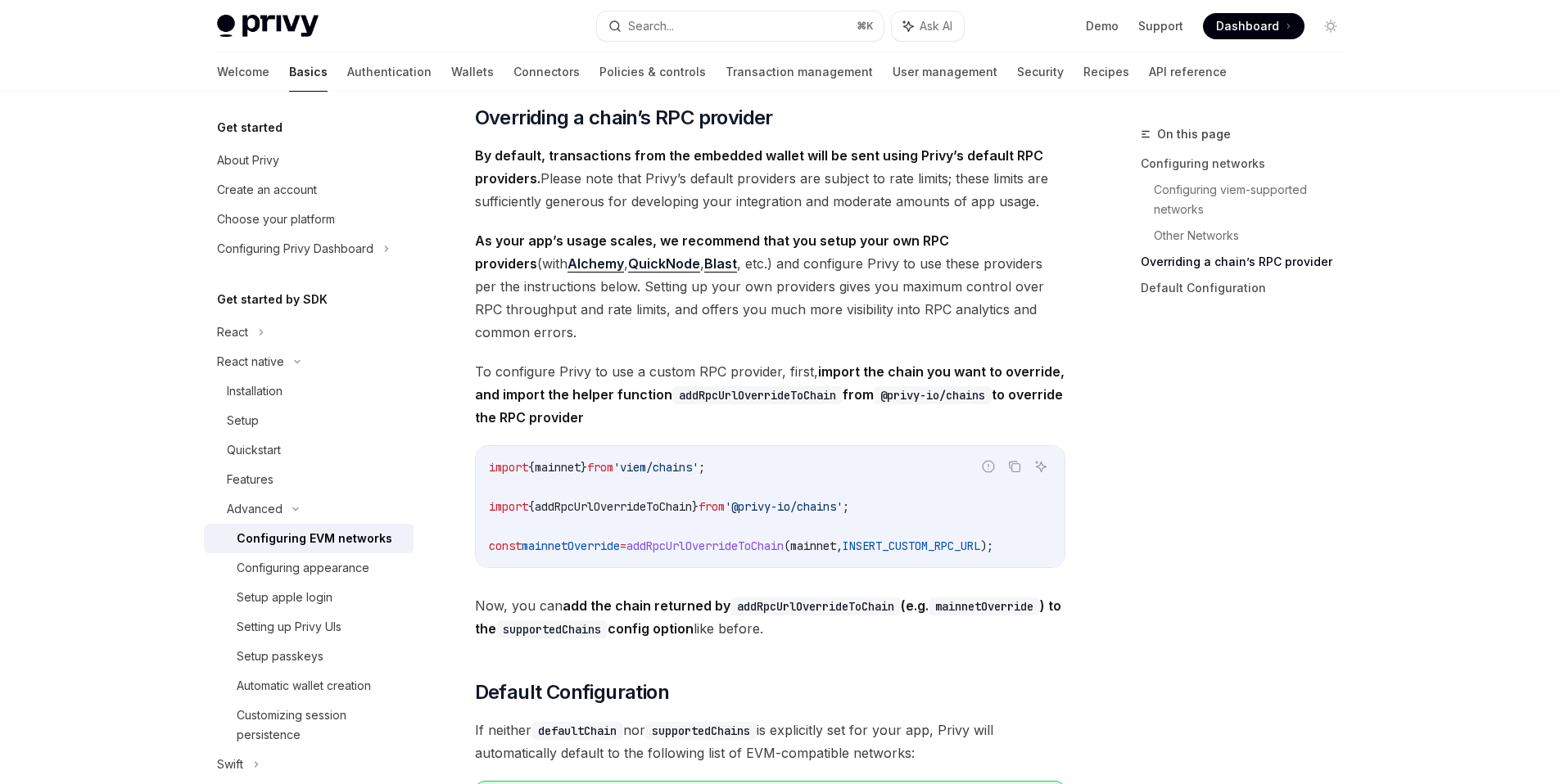
click at [769, 206] on span "By default, transactions from the embedded wallet will be sent using Privy’s de…" at bounding box center [770, 177] width 590 height 68
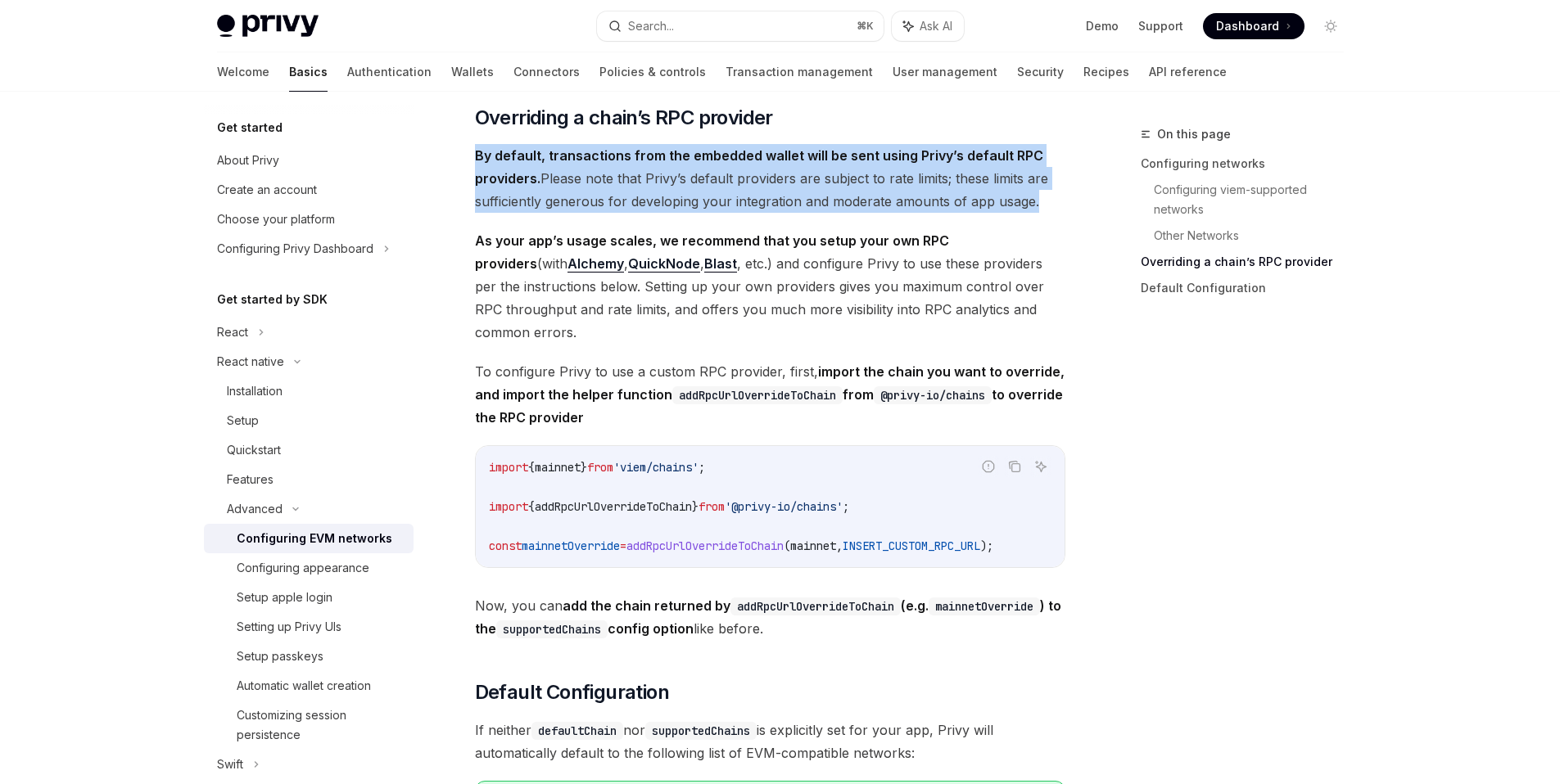
click at [769, 206] on span "By default, transactions from the embedded wallet will be sent using Privy’s de…" at bounding box center [770, 177] width 590 height 68
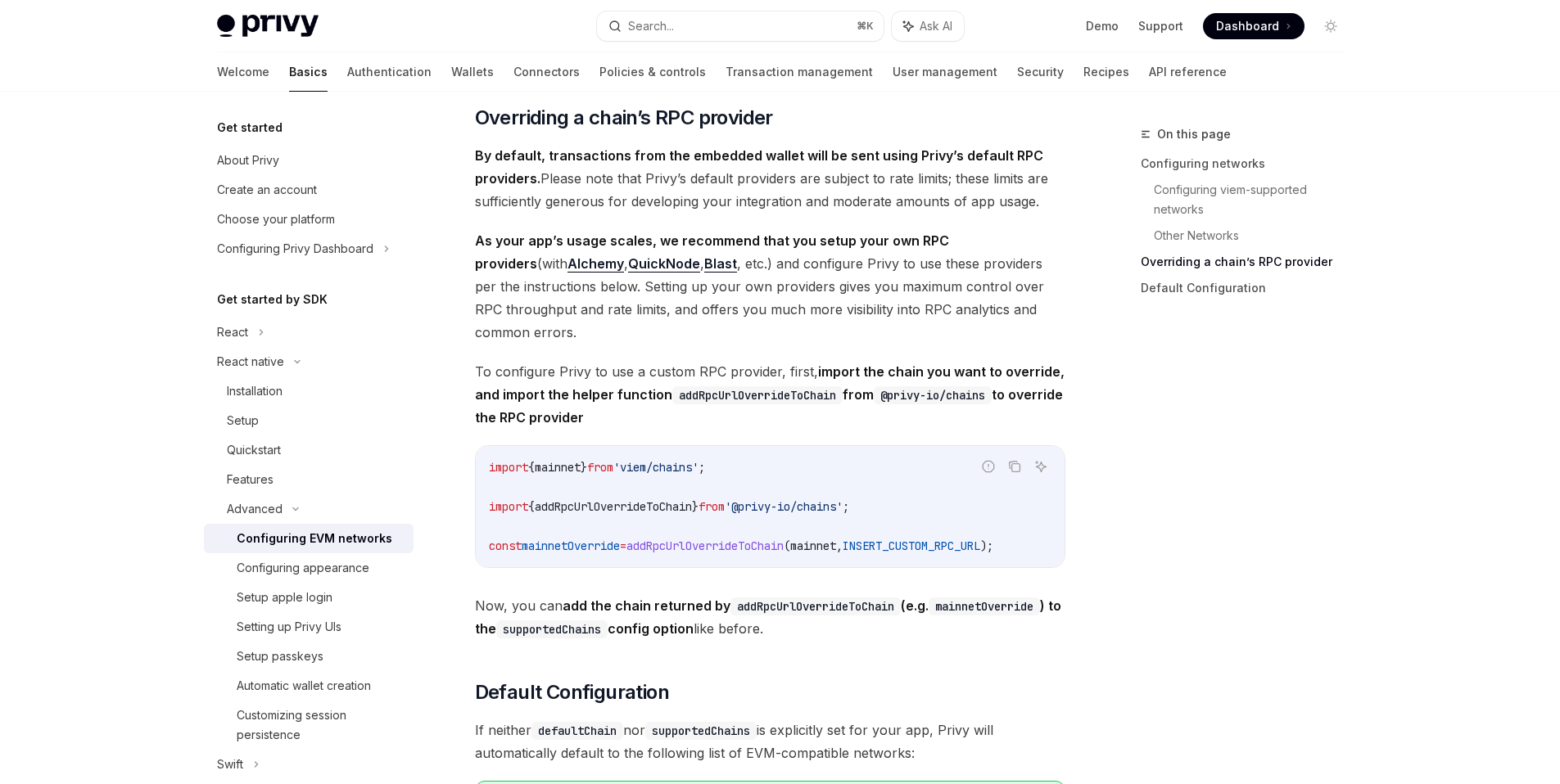
click at [767, 266] on strong "As your app’s usage scales, we recommend that you setup your own RPC providers" at bounding box center [712, 252] width 474 height 40
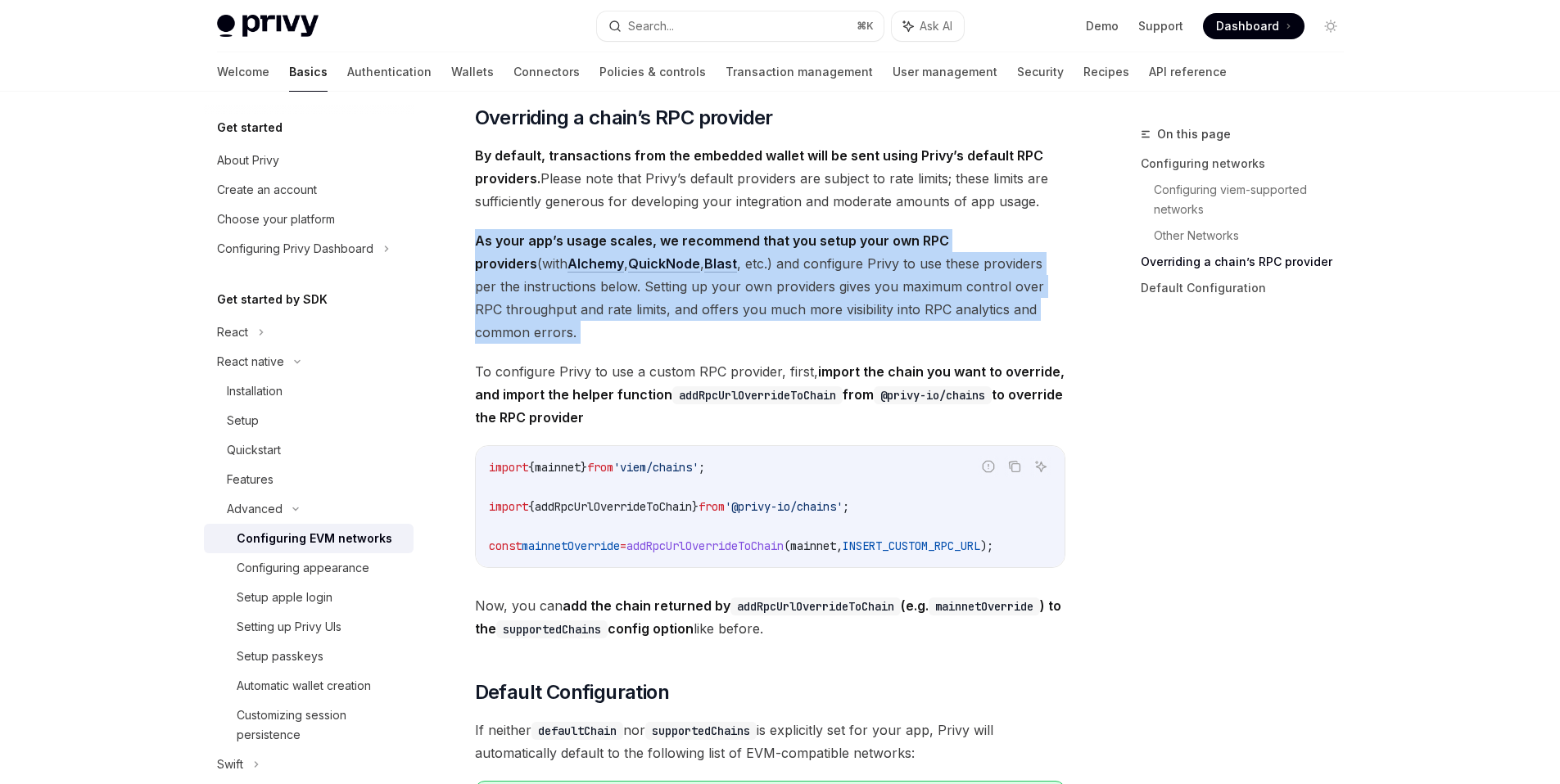
click at [767, 266] on strong "As your app’s usage scales, we recommend that you setup your own RPC providers" at bounding box center [712, 252] width 474 height 40
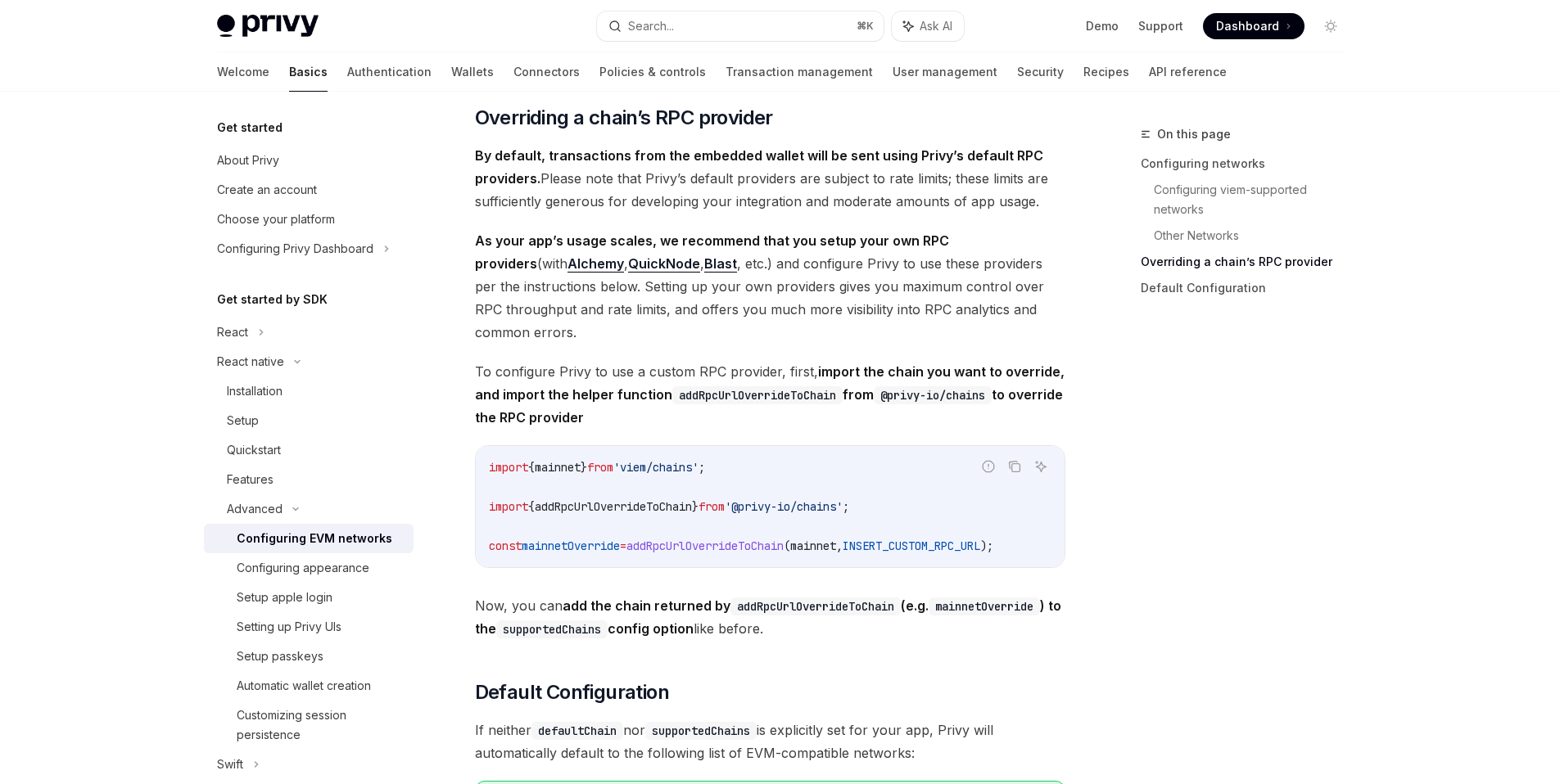
click at [900, 213] on span "By default, transactions from the embedded wallet will be sent using Privy’s de…" at bounding box center [770, 177] width 590 height 68
type textarea "*"
